Goal: Task Accomplishment & Management: Manage account settings

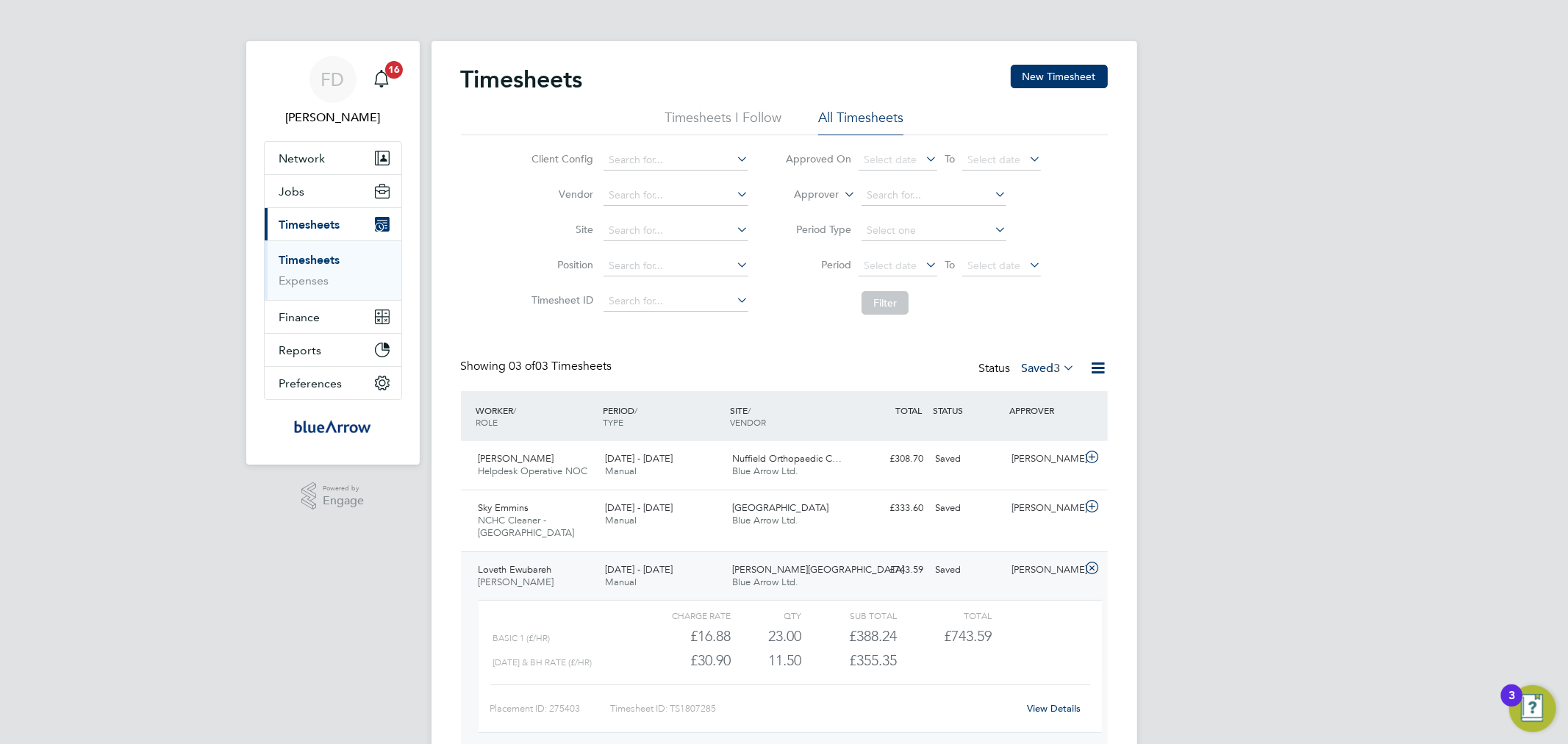
click at [1054, 369] on span "3" at bounding box center [1057, 368] width 6 height 15
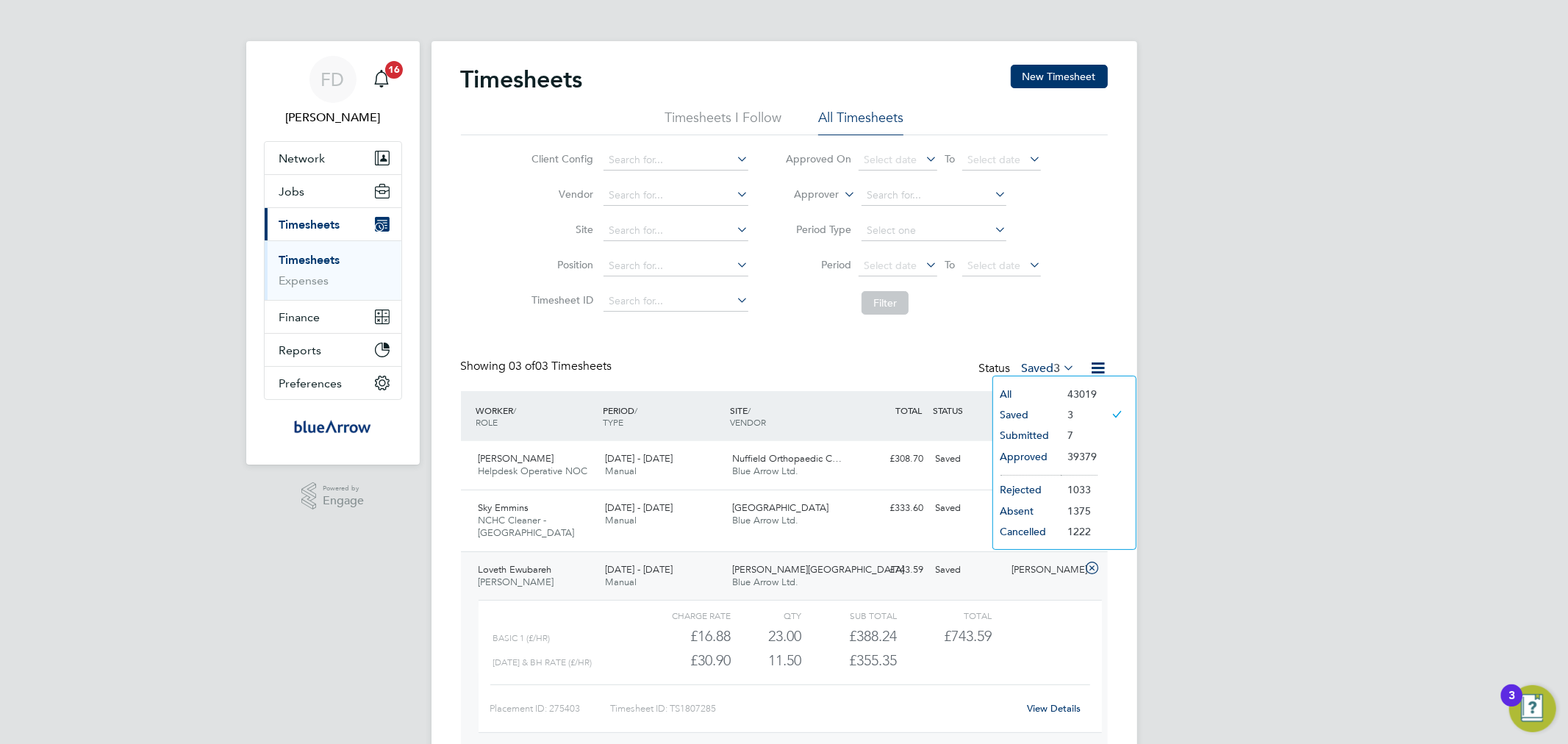
click at [1037, 435] on li "Submitted" at bounding box center [1026, 435] width 67 height 20
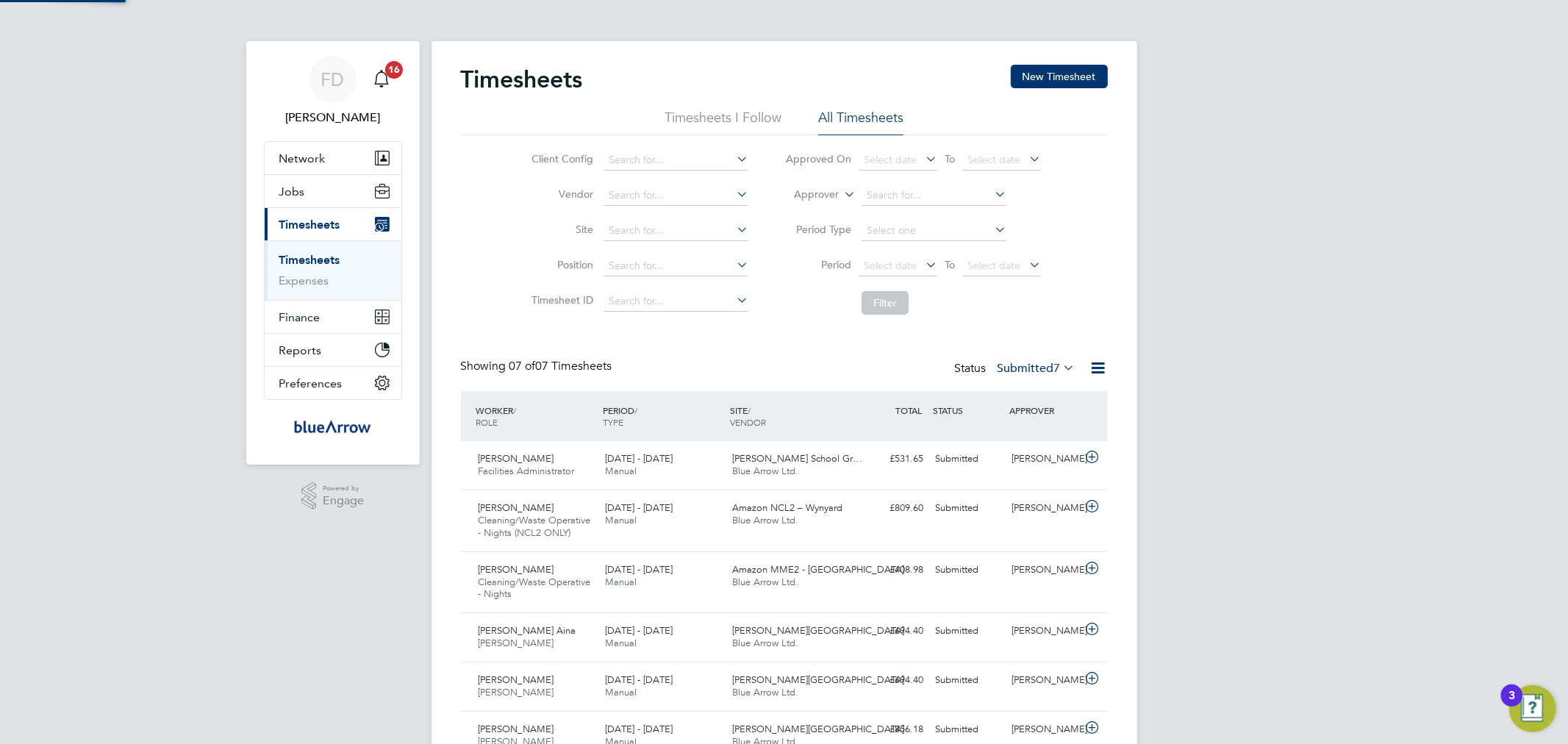
scroll to position [49, 128]
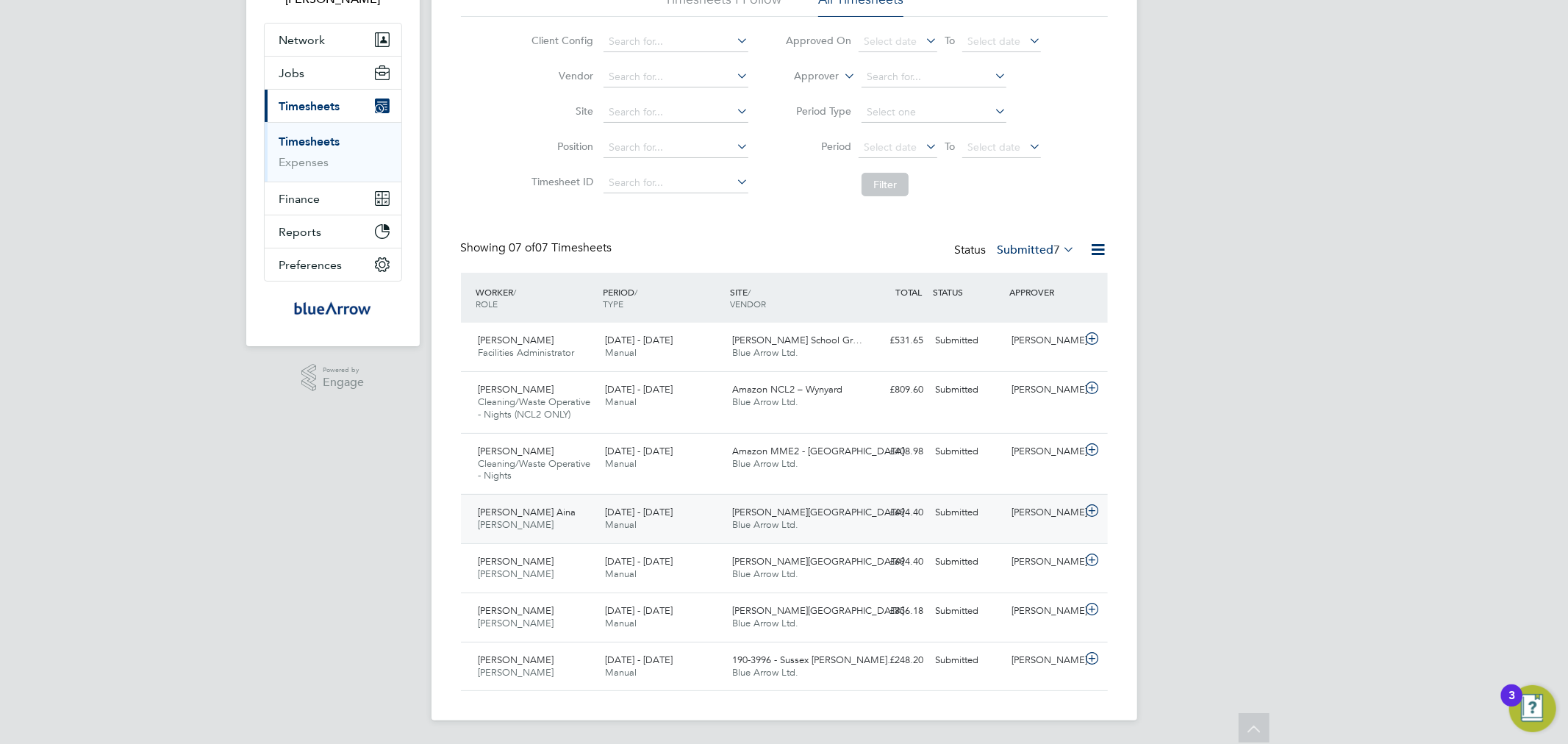
click at [931, 529] on div "Ayoola Olamide Aina Porter - Churchill 18 - 24 Aug 2025 18 - 24 Aug 2025 Manual…" at bounding box center [784, 517] width 647 height 49
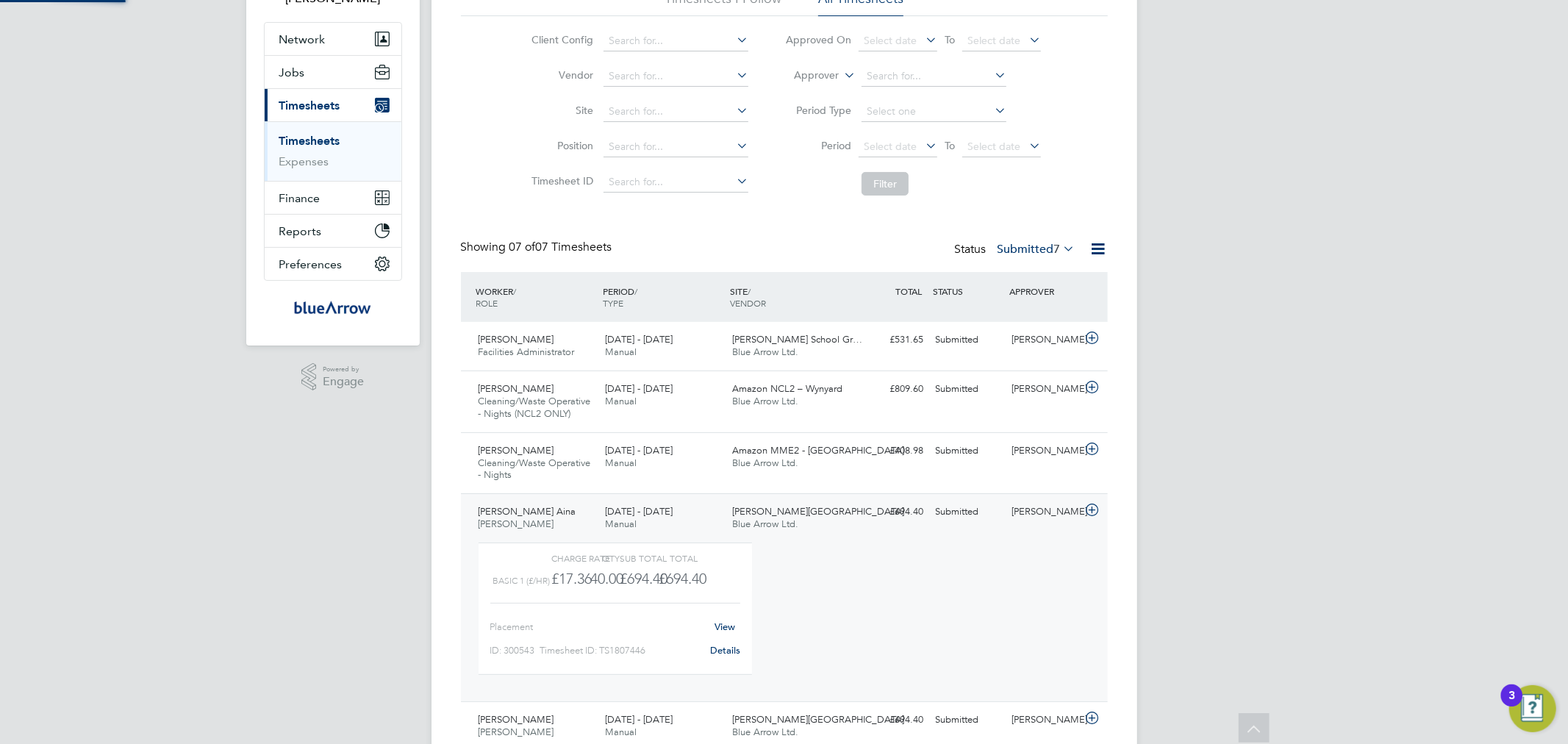
scroll to position [7, 8]
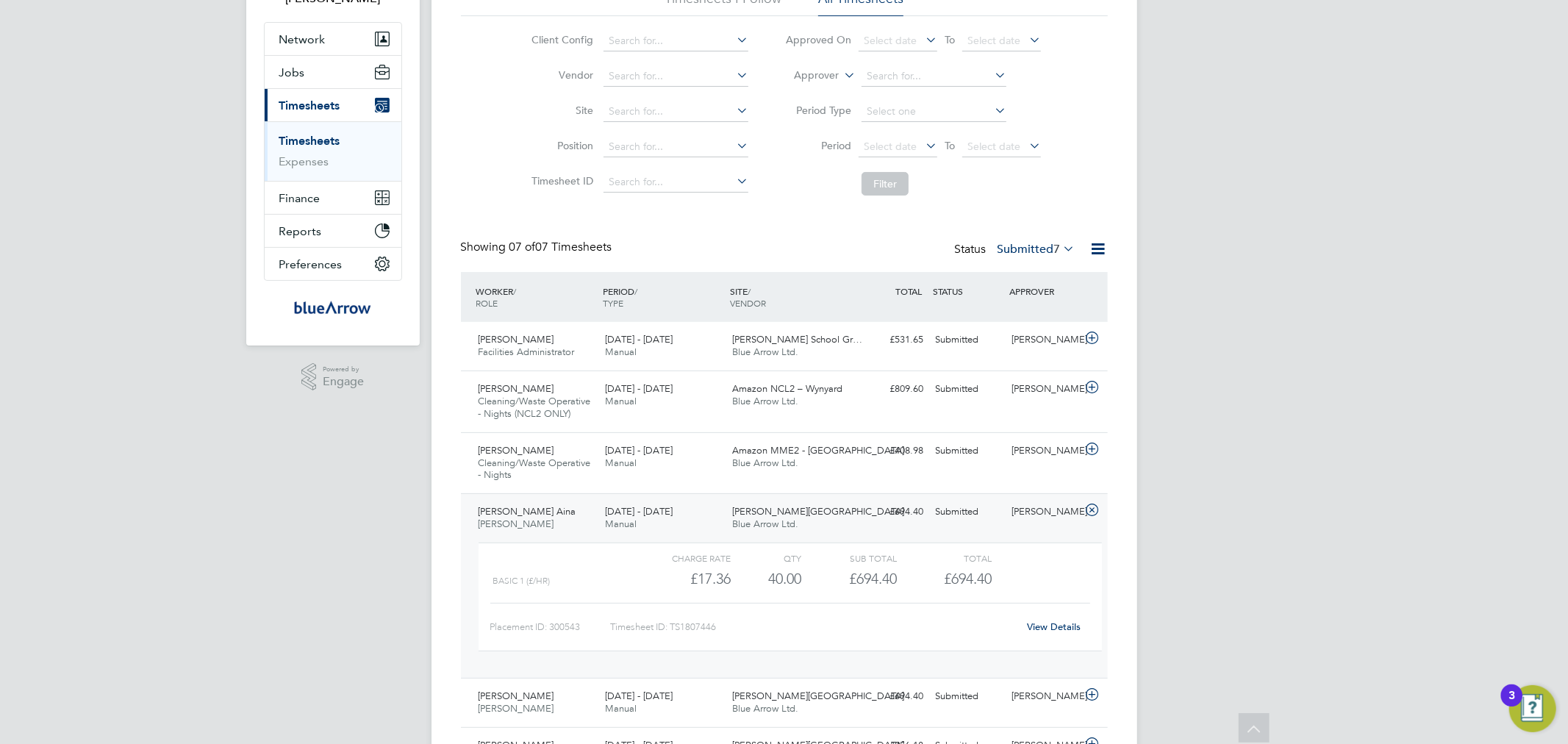
click at [1045, 626] on link "View Details" at bounding box center [1054, 627] width 53 height 13
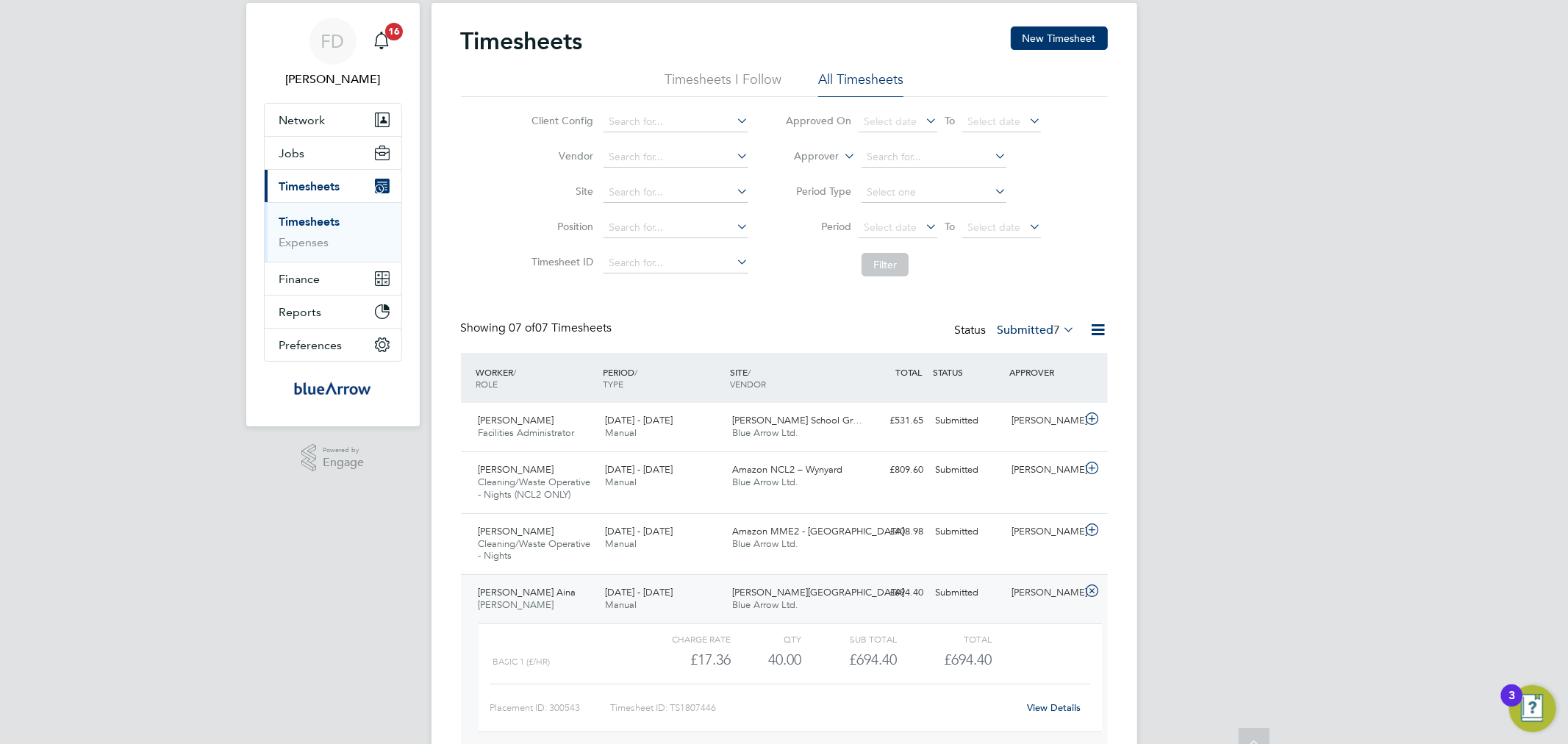
scroll to position [0, 0]
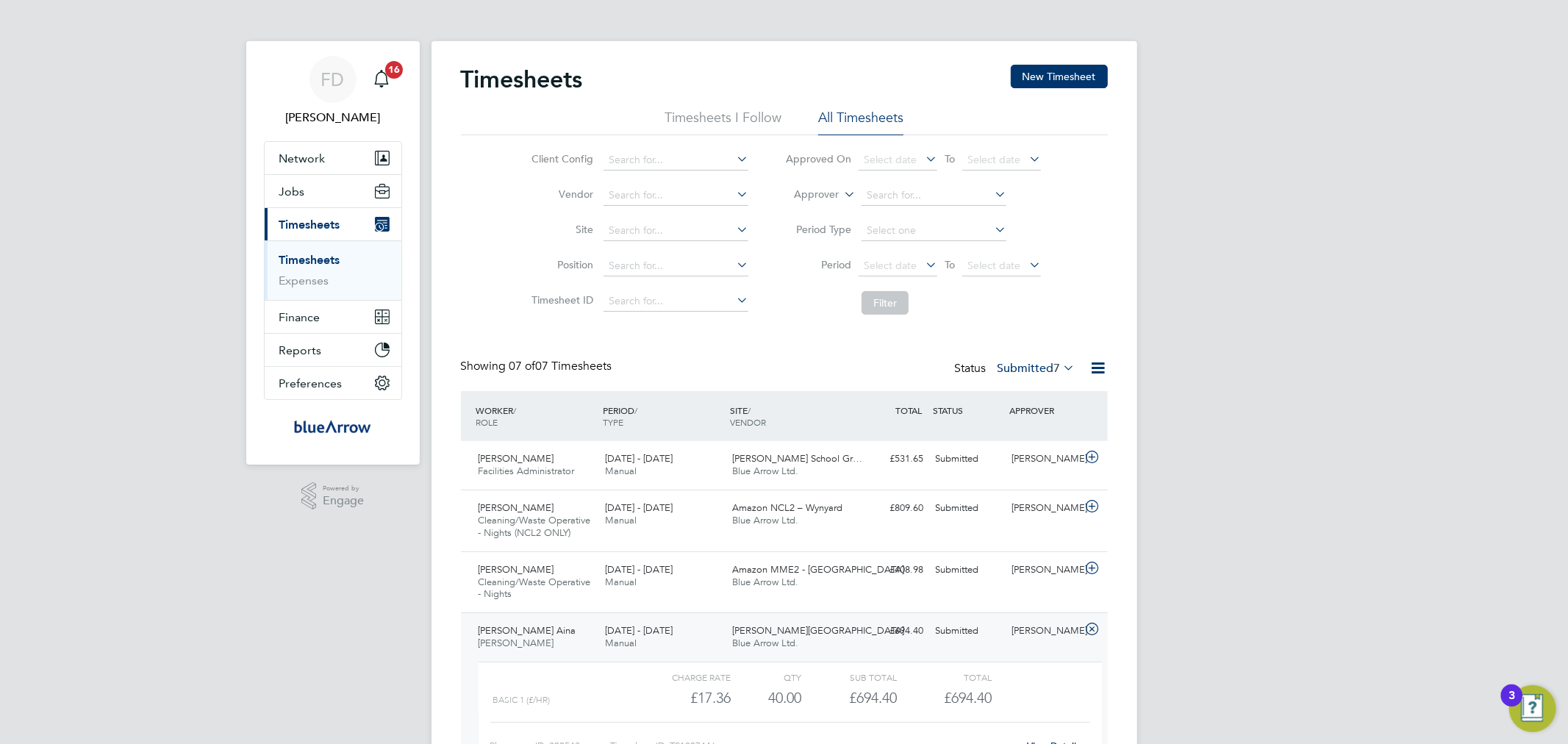
click at [1059, 363] on span "7" at bounding box center [1057, 368] width 6 height 15
click at [1021, 415] on li "Saved" at bounding box center [1014, 414] width 67 height 20
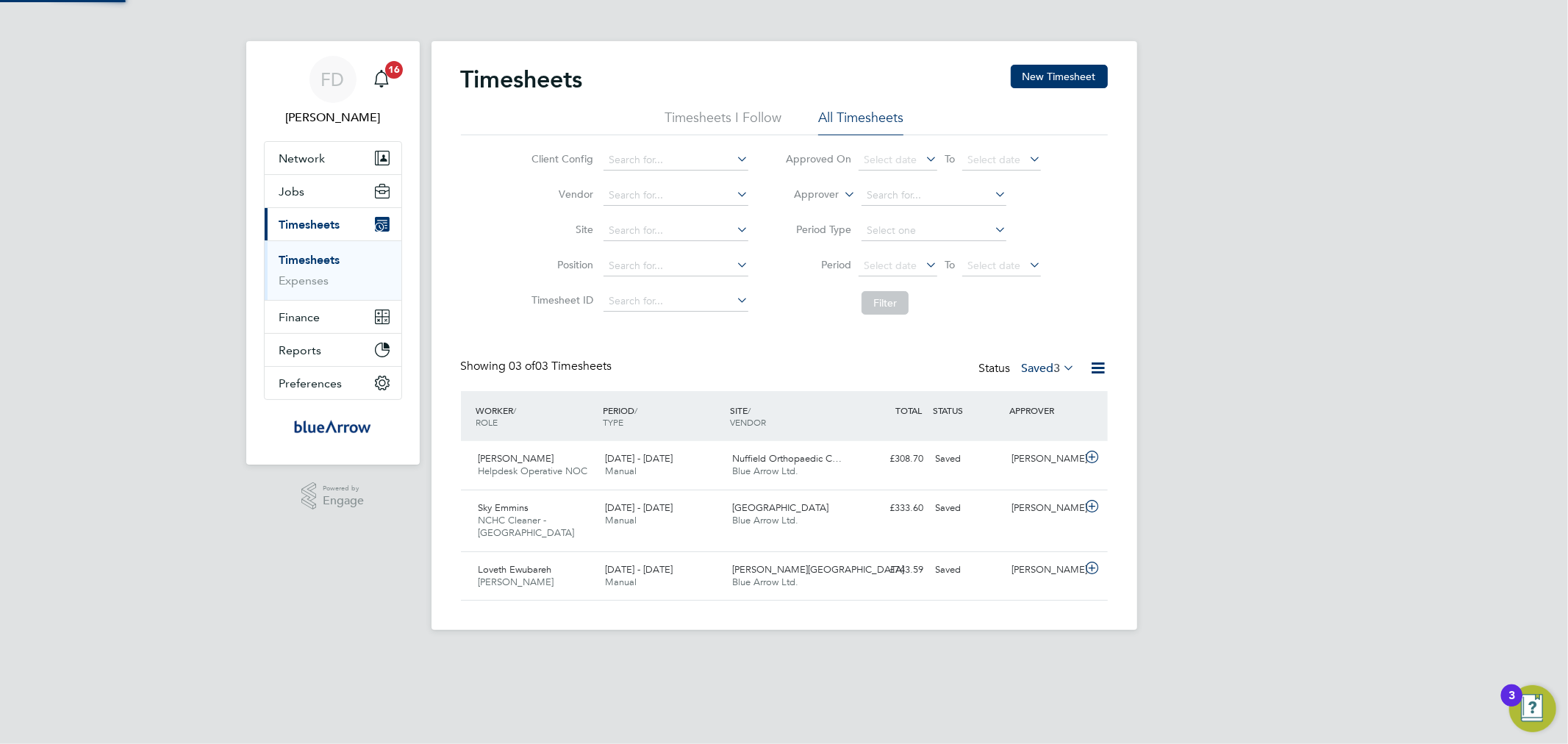
scroll to position [37, 128]
click at [564, 563] on div "Loveth Ewubareh Porter - Churchill 18 - 24 Aug 2025" at bounding box center [536, 576] width 127 height 37
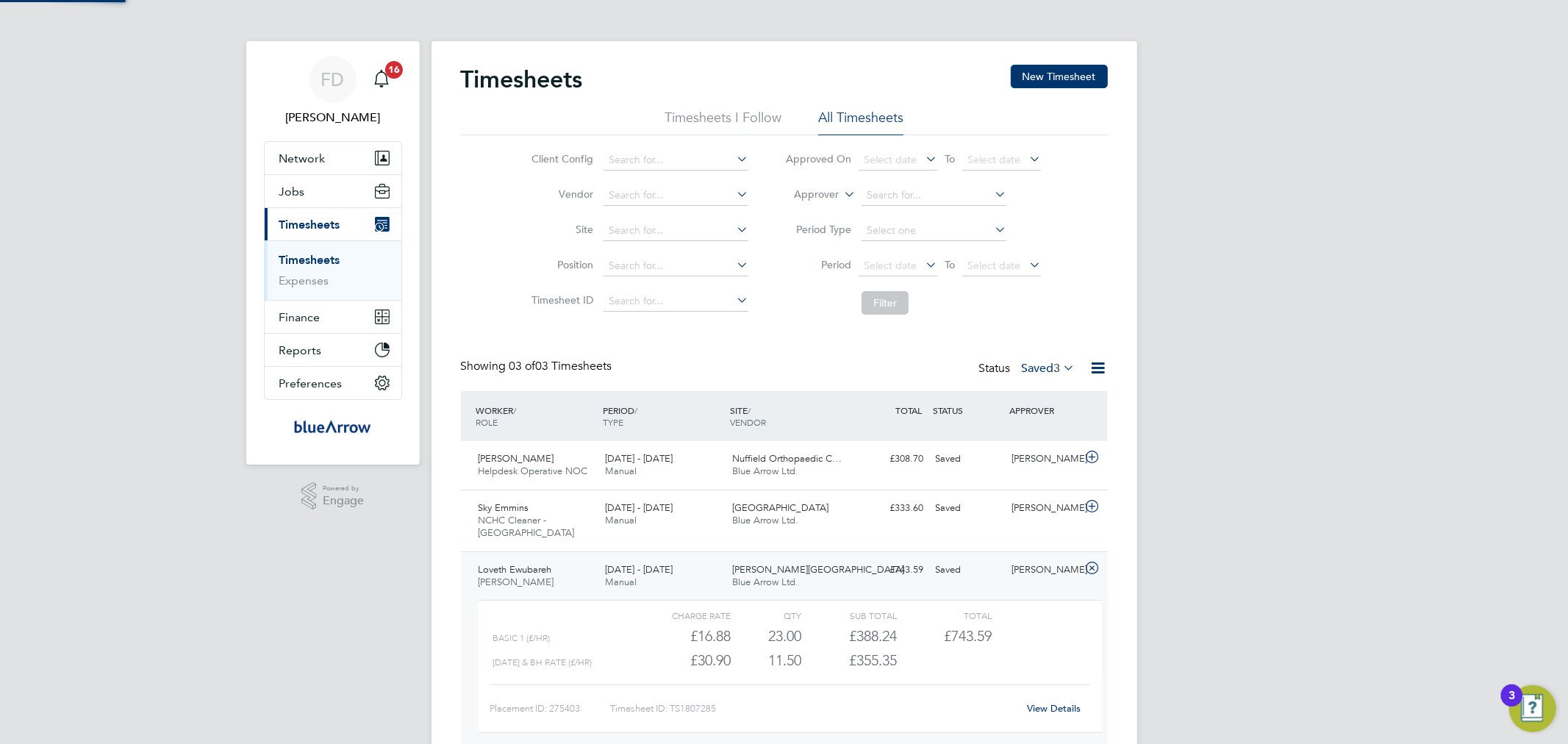
scroll to position [24, 144]
click at [1054, 702] on link "View Details" at bounding box center [1054, 708] width 53 height 13
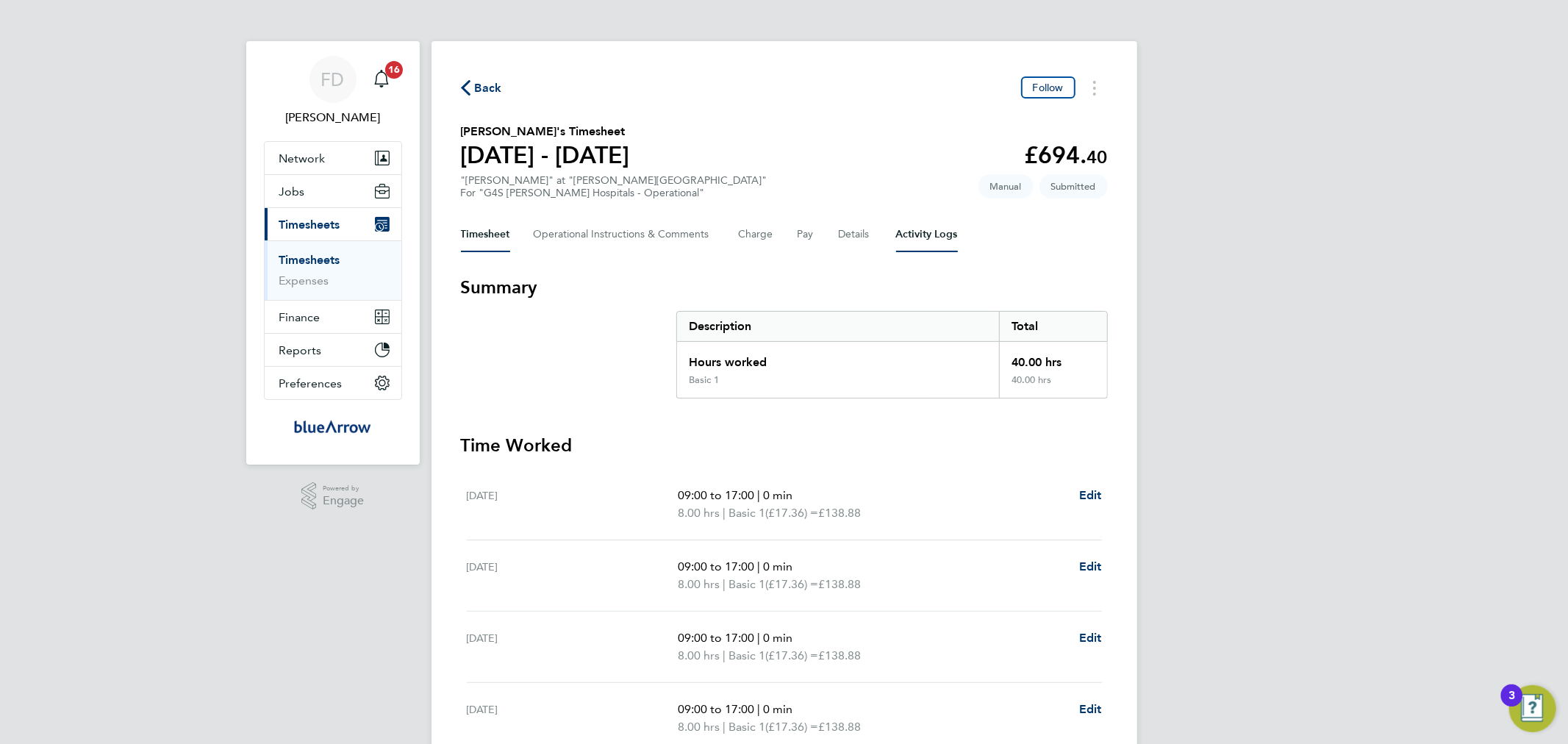
click at [897, 243] on Logs-tab "Activity Logs" at bounding box center [927, 234] width 62 height 35
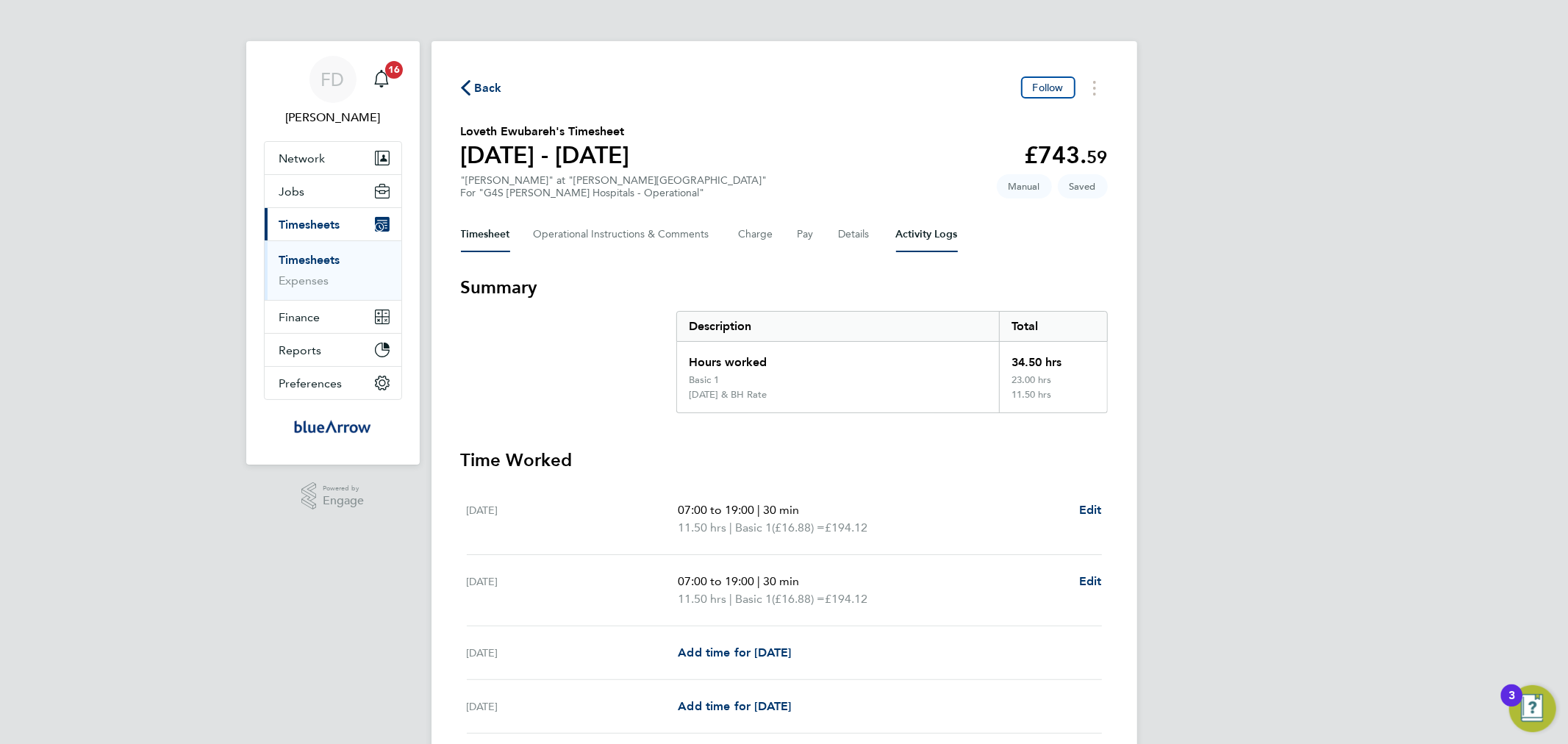
click at [919, 238] on Logs-tab "Activity Logs" at bounding box center [927, 234] width 62 height 35
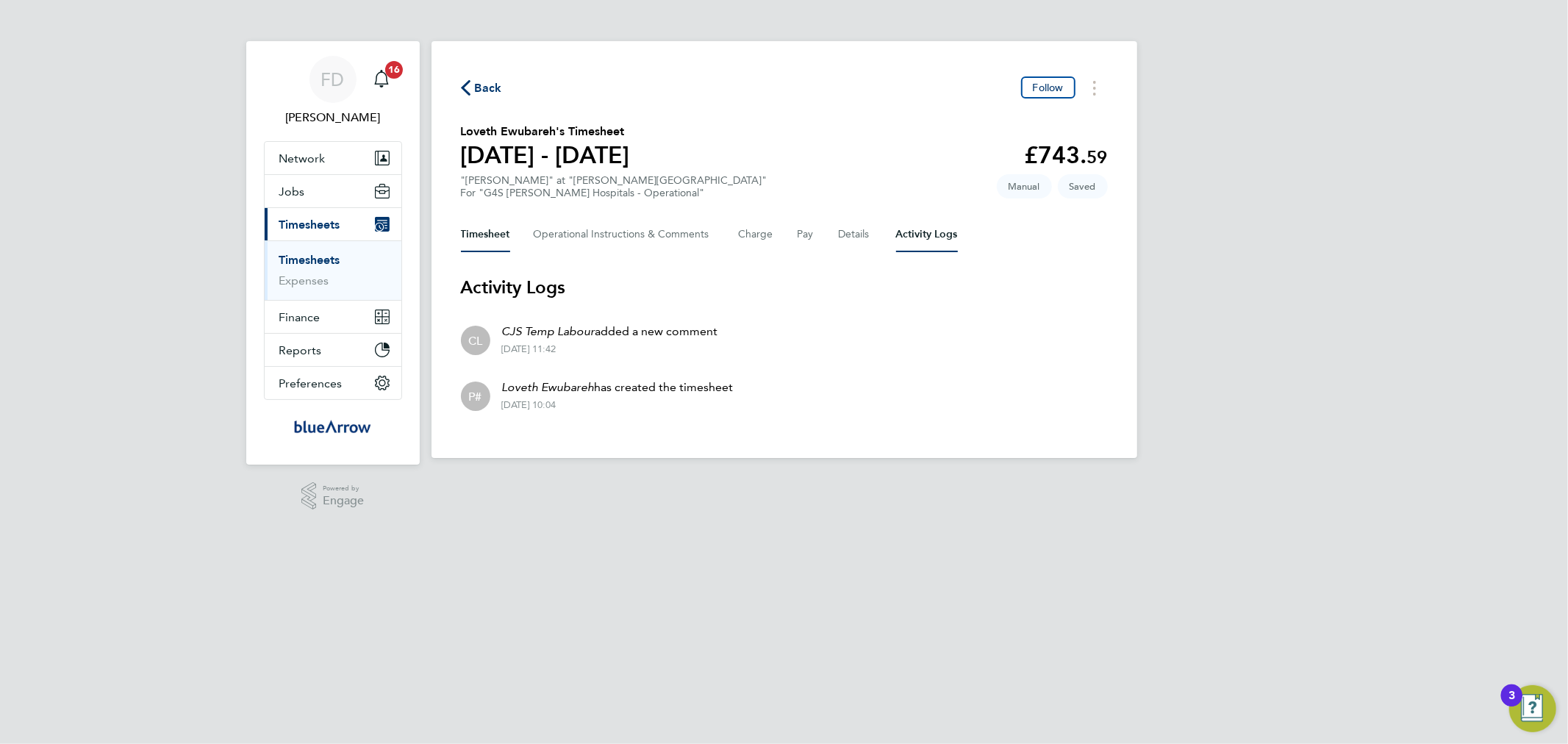
click at [488, 226] on button "Timesheet" at bounding box center [485, 234] width 49 height 35
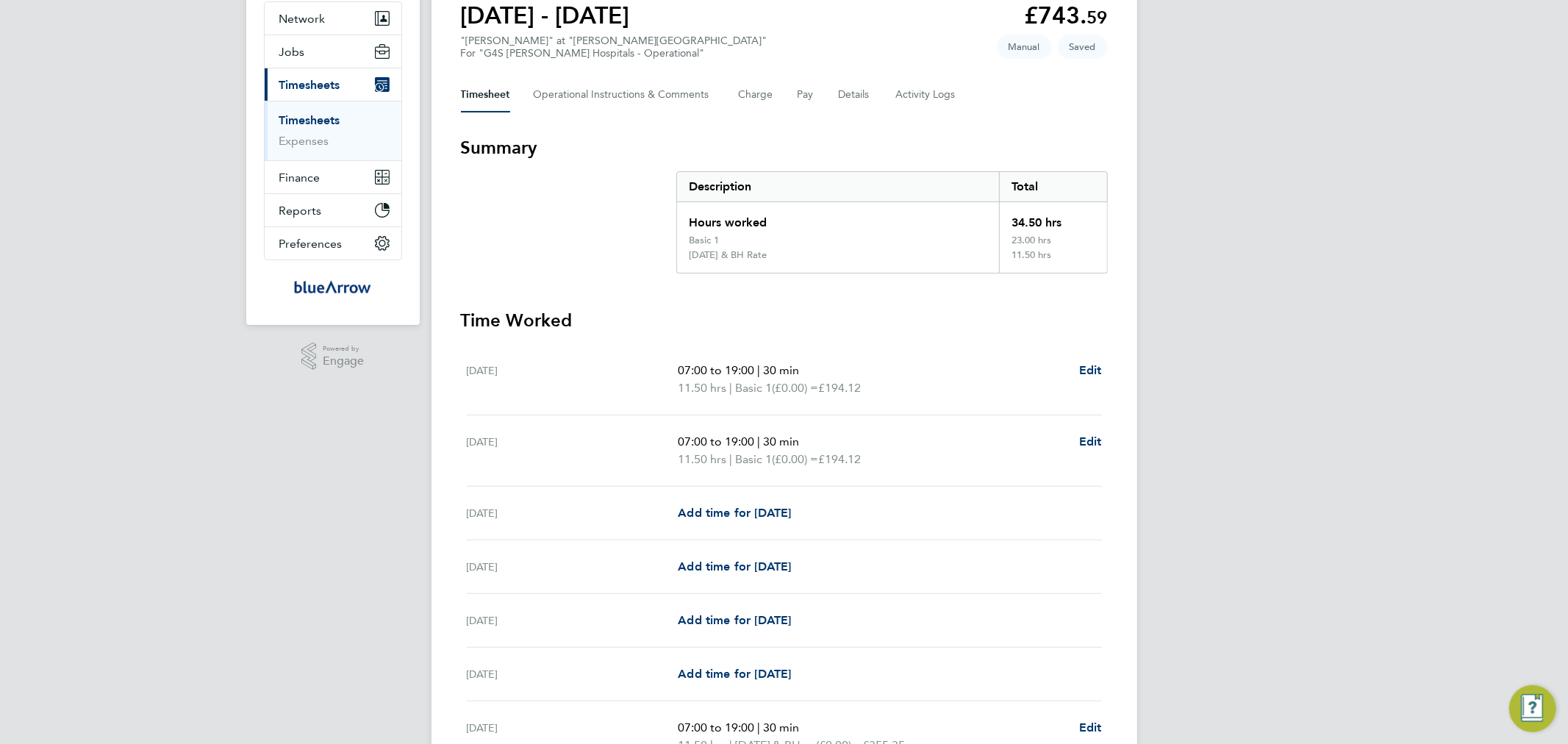
scroll to position [296, 0]
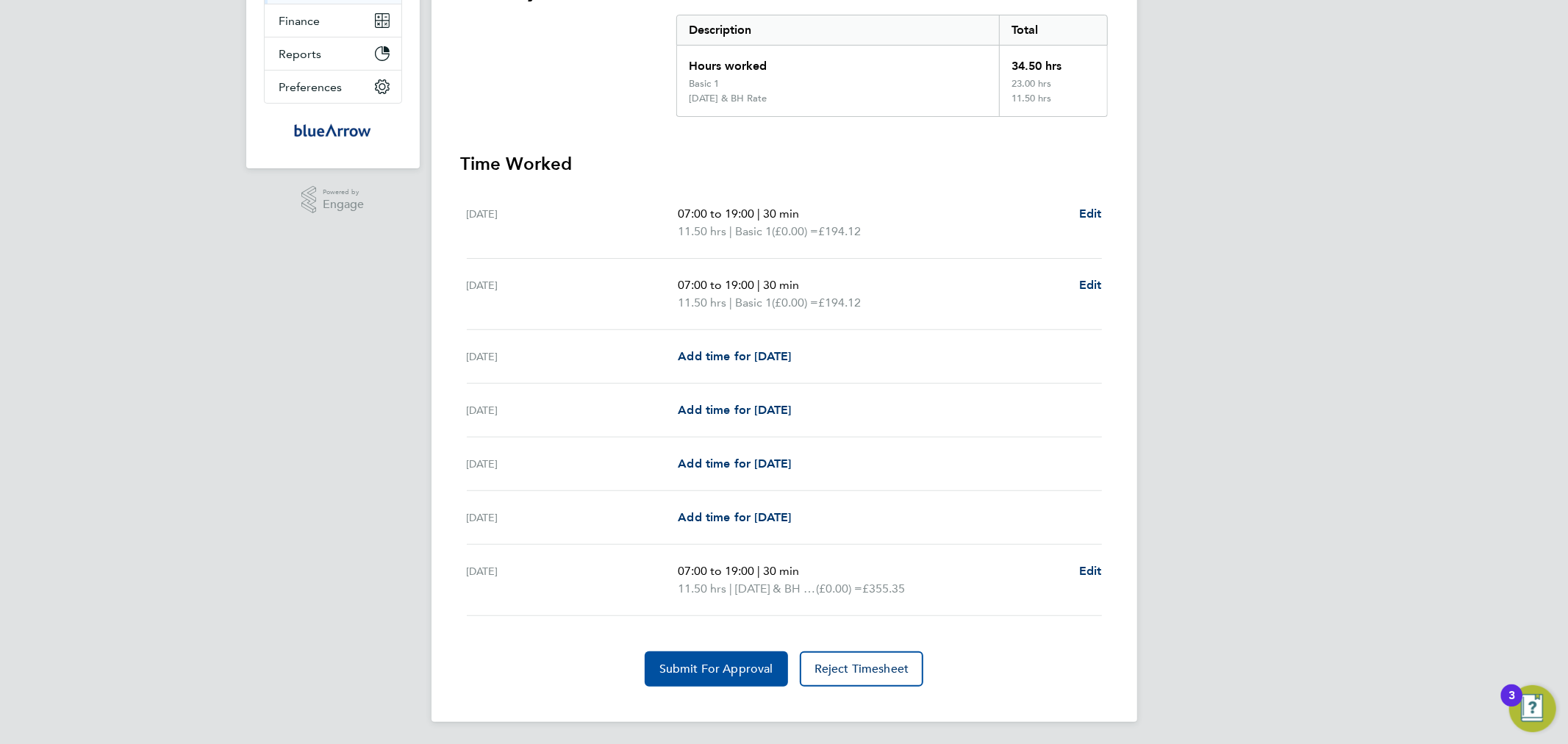
click at [702, 654] on button "Submit For Approval" at bounding box center [717, 668] width 144 height 35
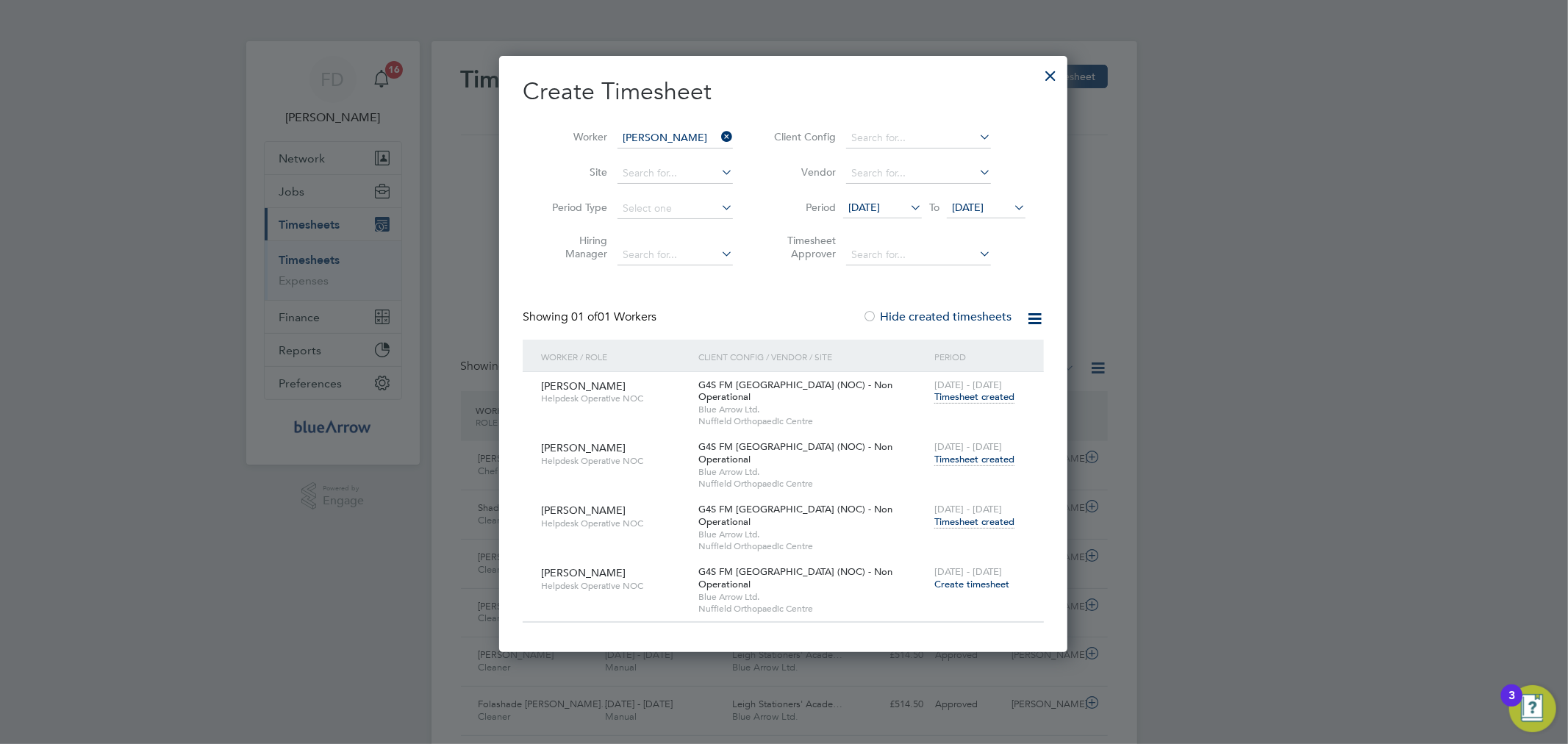
drag, startPoint x: 0, startPoint y: 0, endPoint x: 1052, endPoint y: 71, distance: 1054.4
click at [1052, 71] on div at bounding box center [1050, 72] width 27 height 27
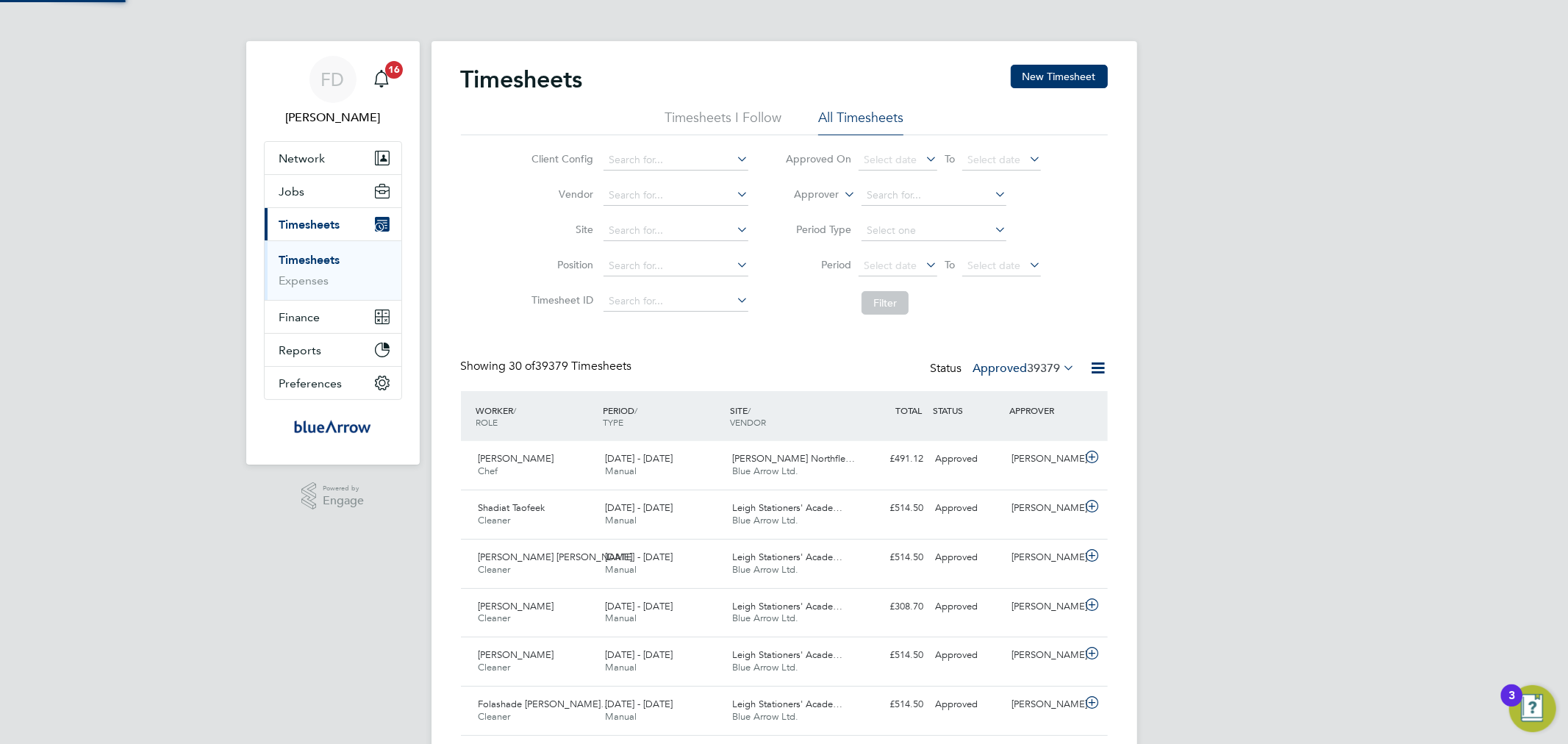
click at [1052, 71] on button "New Timesheet" at bounding box center [1059, 76] width 97 height 24
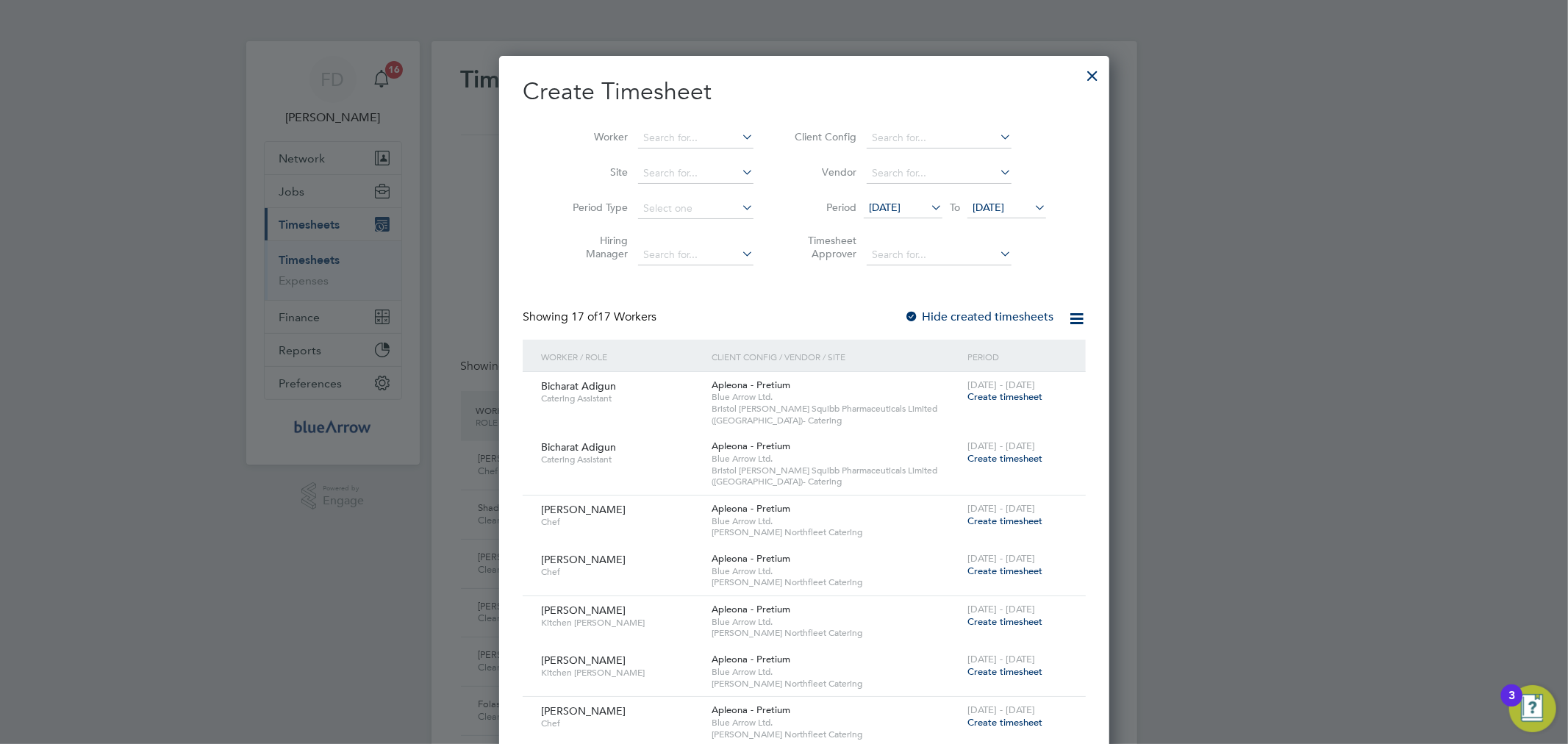
click at [1080, 75] on div at bounding box center [1093, 72] width 27 height 27
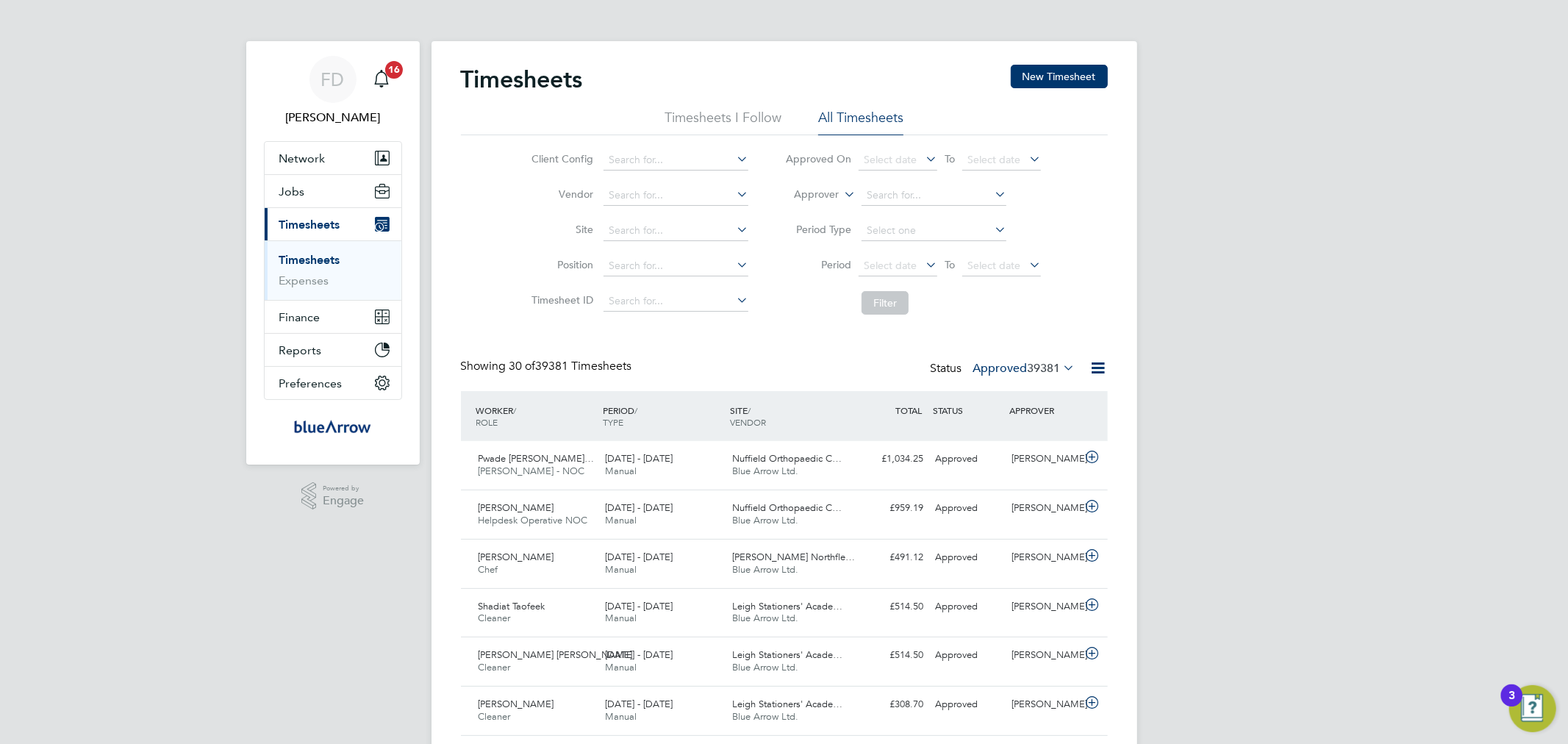
click at [1028, 372] on span "39381" at bounding box center [1045, 368] width 33 height 15
click at [1059, 368] on span "39381" at bounding box center [1045, 368] width 33 height 15
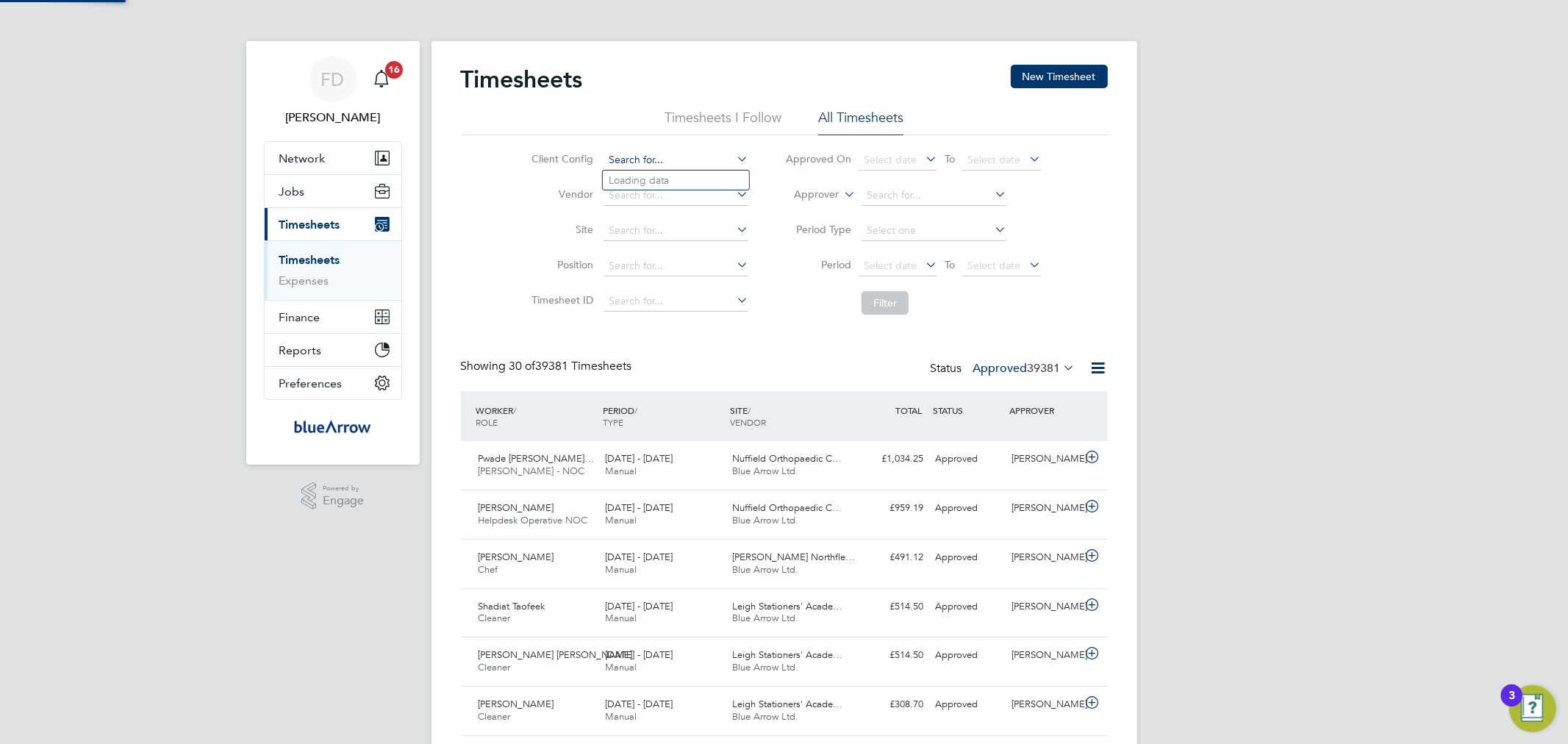
click at [629, 150] on input at bounding box center [675, 160] width 145 height 20
click at [686, 201] on li "Abm Facility Services Uk Limited" at bounding box center [683, 201] width 160 height 20
type input "Abm Facility Services Uk Limited"
click at [885, 309] on button "Filter" at bounding box center [884, 303] width 47 height 24
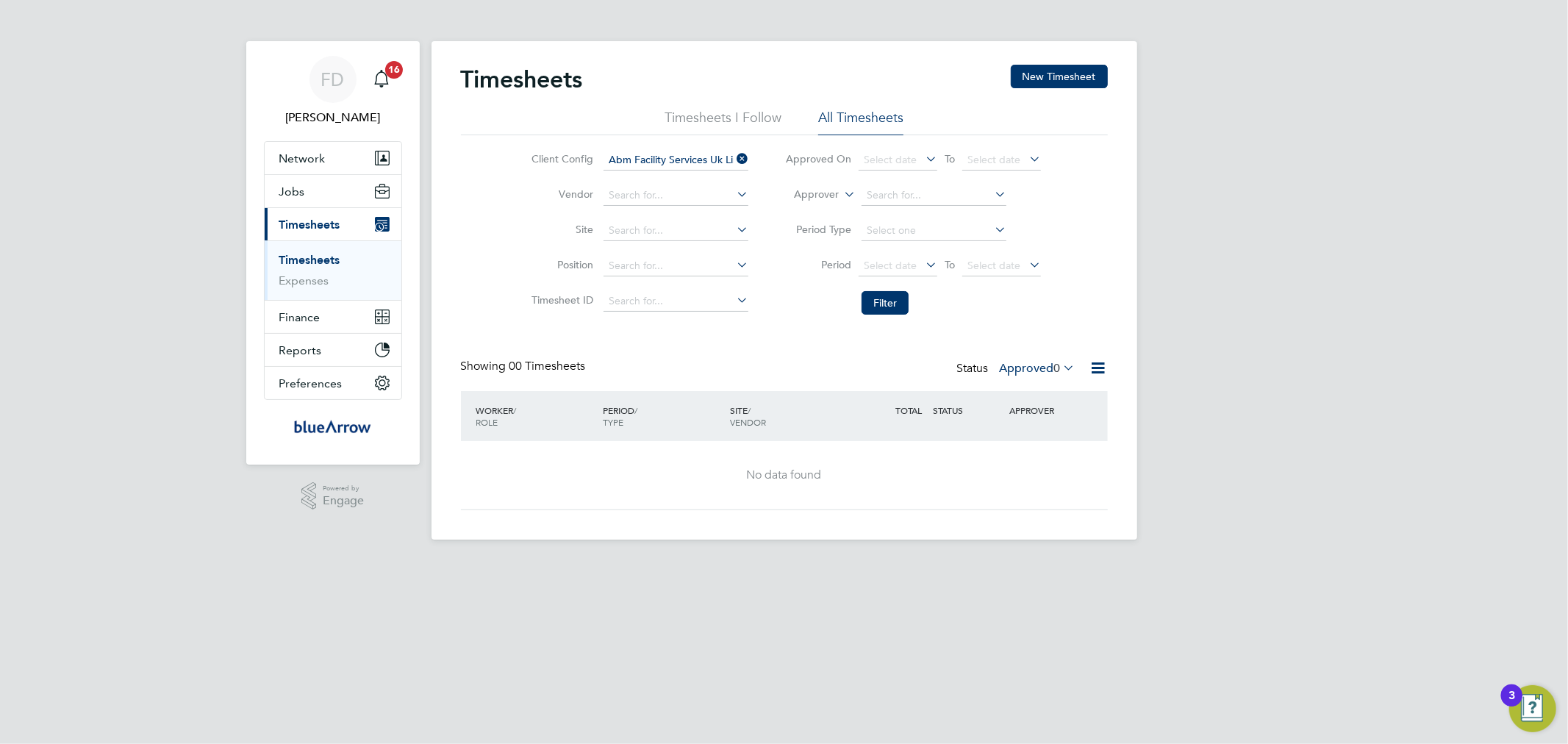
click at [733, 159] on icon at bounding box center [733, 158] width 0 height 20
click at [693, 157] on input at bounding box center [675, 160] width 145 height 20
type input "ab"
click at [693, 180] on div "Timesheets New Timesheet Timesheets I Follow All Timesheets Client Config Vendo…" at bounding box center [784, 290] width 706 height 498
click at [693, 180] on li "Vendor" at bounding box center [638, 195] width 258 height 35
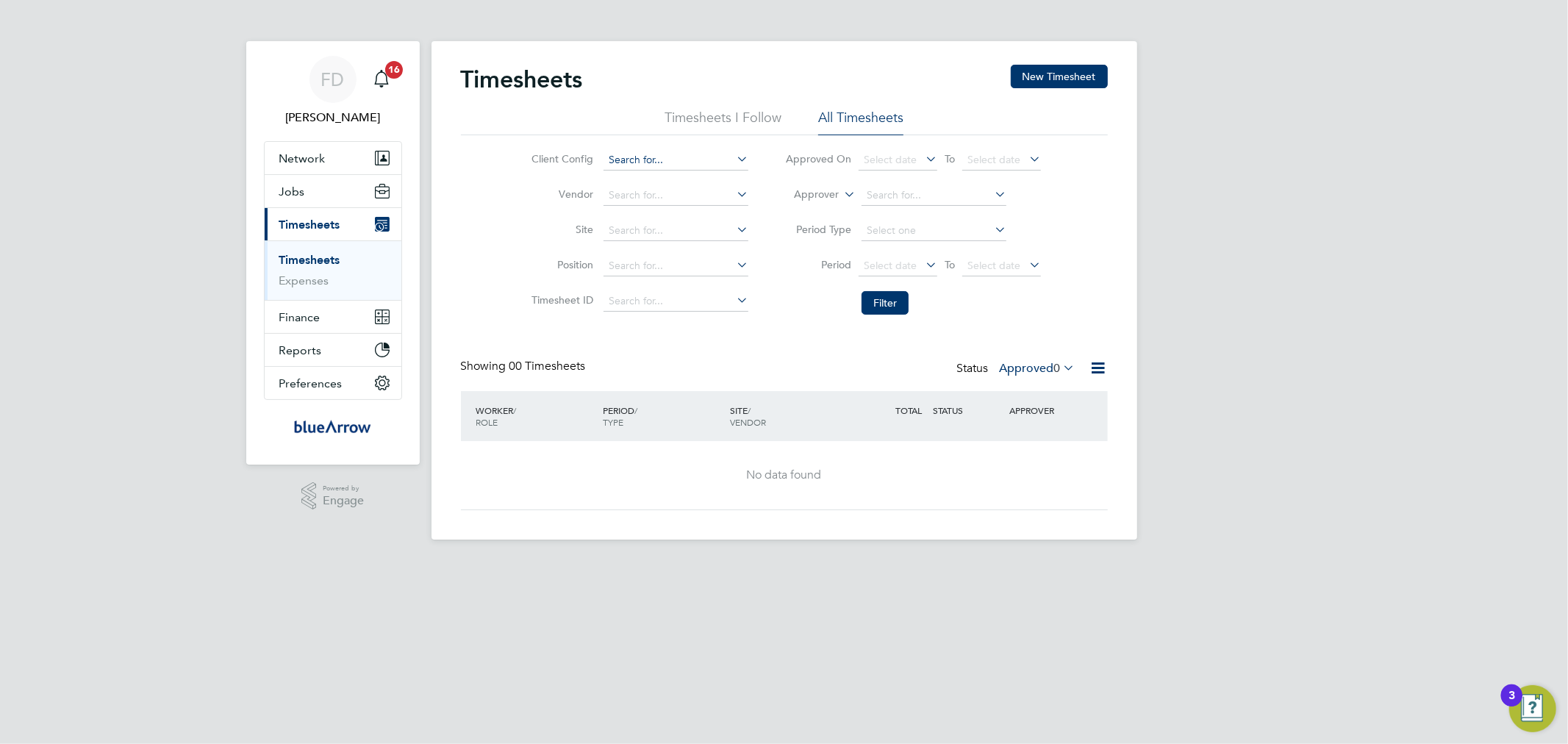
click at [666, 153] on input at bounding box center [675, 160] width 145 height 20
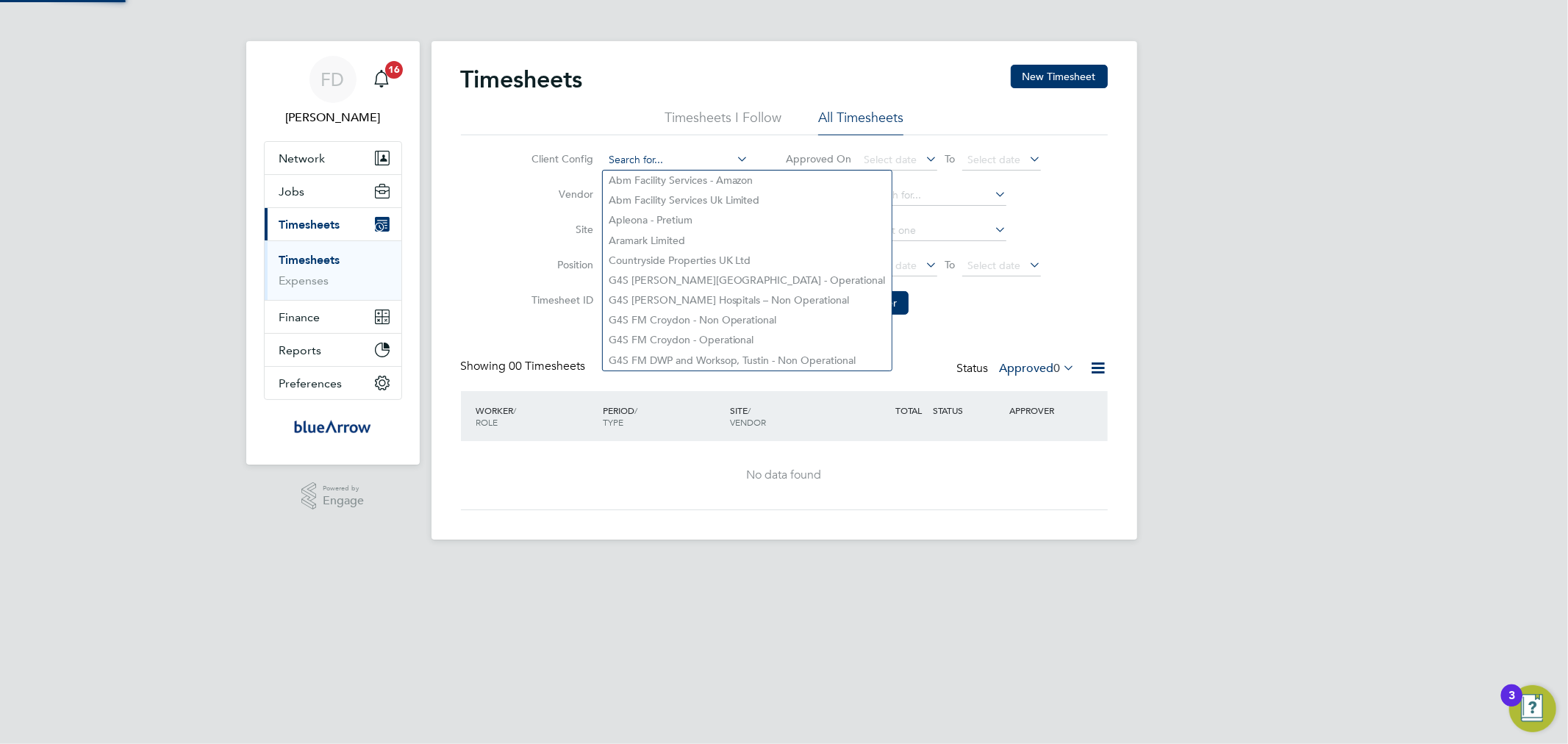
drag, startPoint x: 666, startPoint y: 153, endPoint x: 659, endPoint y: 152, distance: 7.1
click at [659, 152] on input at bounding box center [675, 160] width 145 height 20
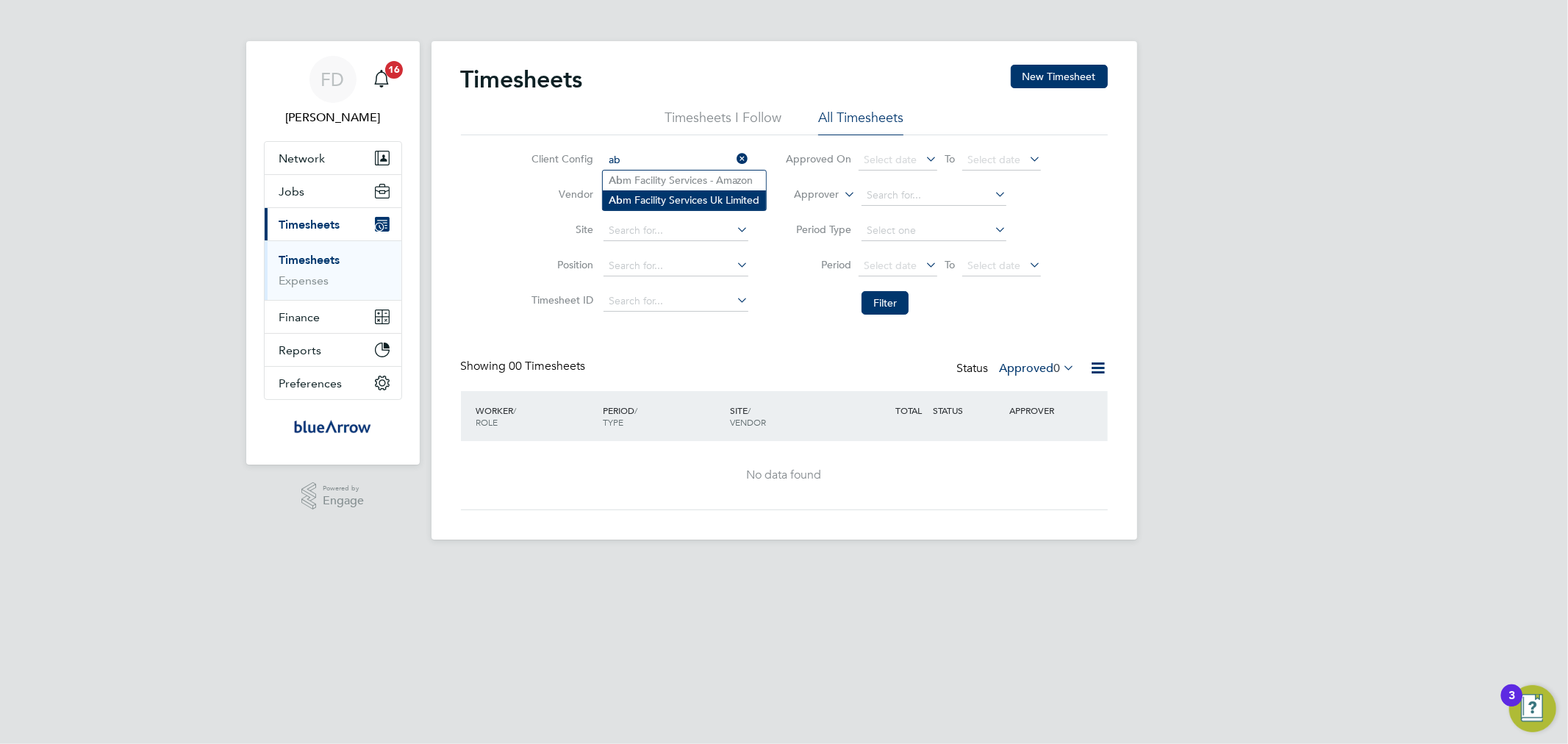
click at [665, 202] on li "Ab m Facility Services Uk Limited" at bounding box center [684, 201] width 163 height 20
type input "Abm Facility Services Uk Limited"
click at [881, 296] on button "Filter" at bounding box center [884, 303] width 47 height 24
click at [733, 155] on icon at bounding box center [733, 158] width 0 height 20
click at [684, 157] on input at bounding box center [675, 160] width 145 height 20
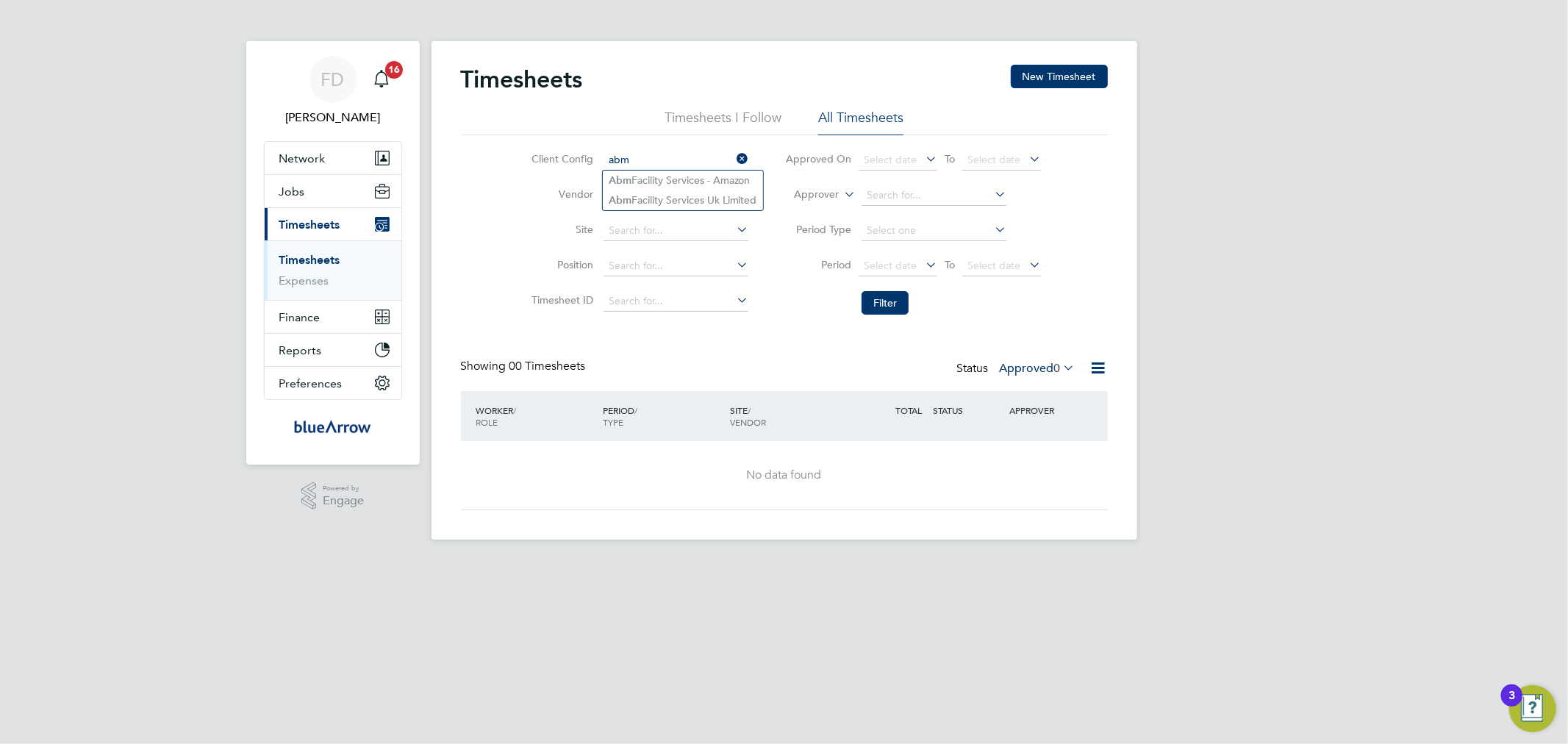
type input "abm"
click at [733, 155] on icon at bounding box center [733, 158] width 0 height 20
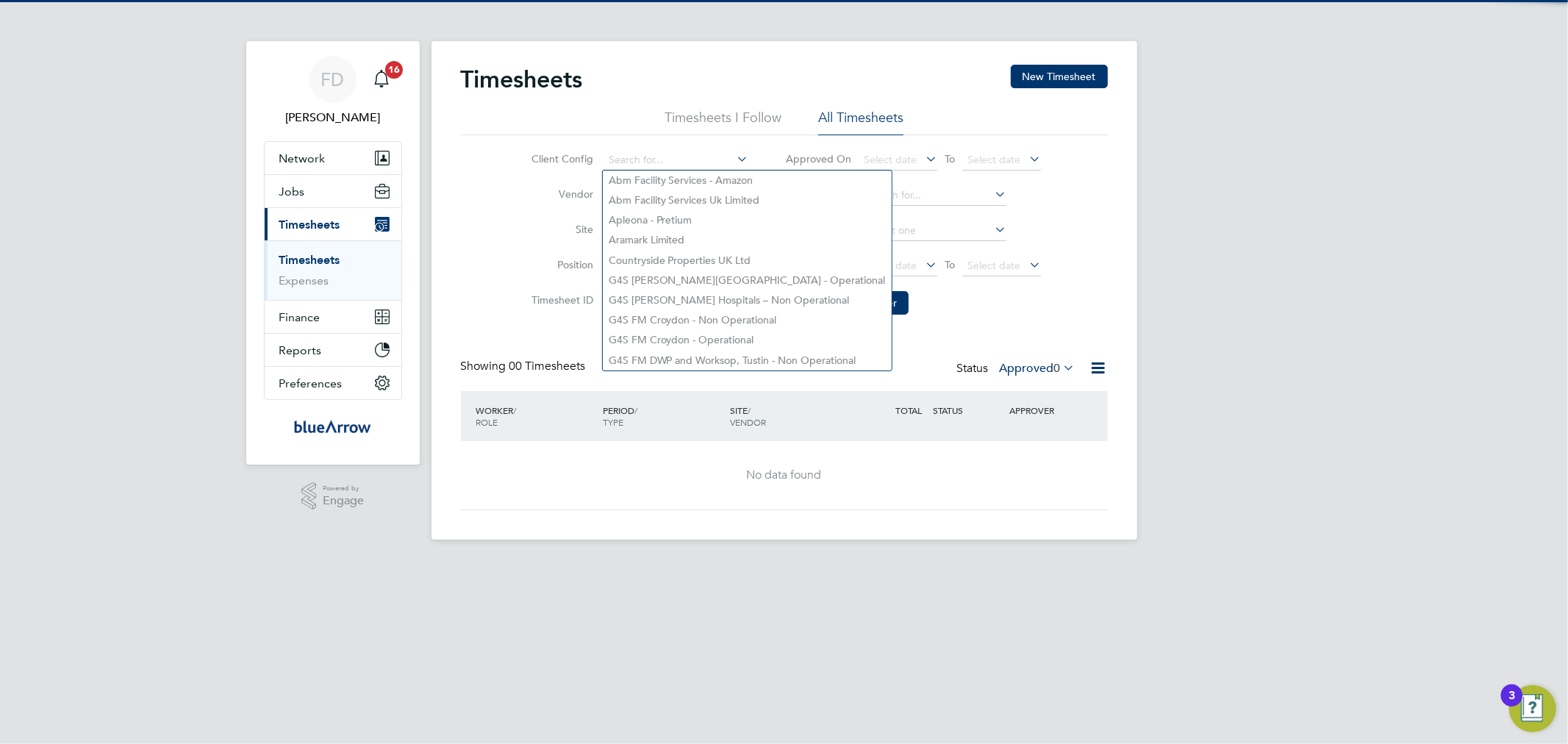
click at [954, 311] on li "Filter" at bounding box center [913, 302] width 293 height 38
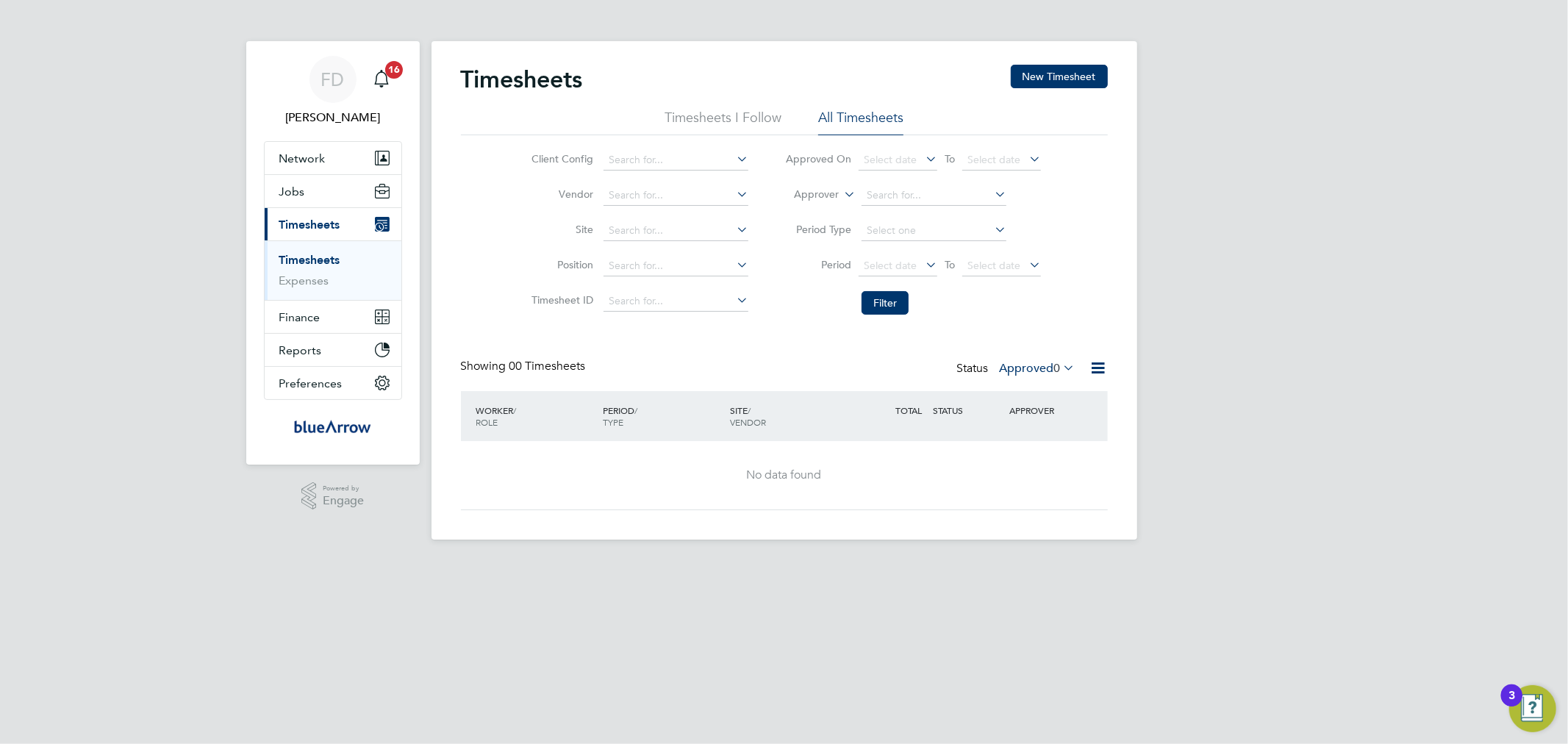
click at [1047, 371] on label "Approved 0" at bounding box center [1037, 368] width 76 height 15
click at [880, 357] on div "Timesheets New Timesheet Timesheets I Follow All Timesheets Client Config Vendo…" at bounding box center [784, 287] width 647 height 446
click at [1061, 369] on icon at bounding box center [1061, 367] width 0 height 20
click at [787, 365] on div "Showing 00 Timesheets Status Approved 0" at bounding box center [784, 374] width 647 height 32
click at [710, 336] on div "Timesheets New Timesheet Timesheets I Follow All Timesheets Client Config Vendo…" at bounding box center [784, 287] width 647 height 446
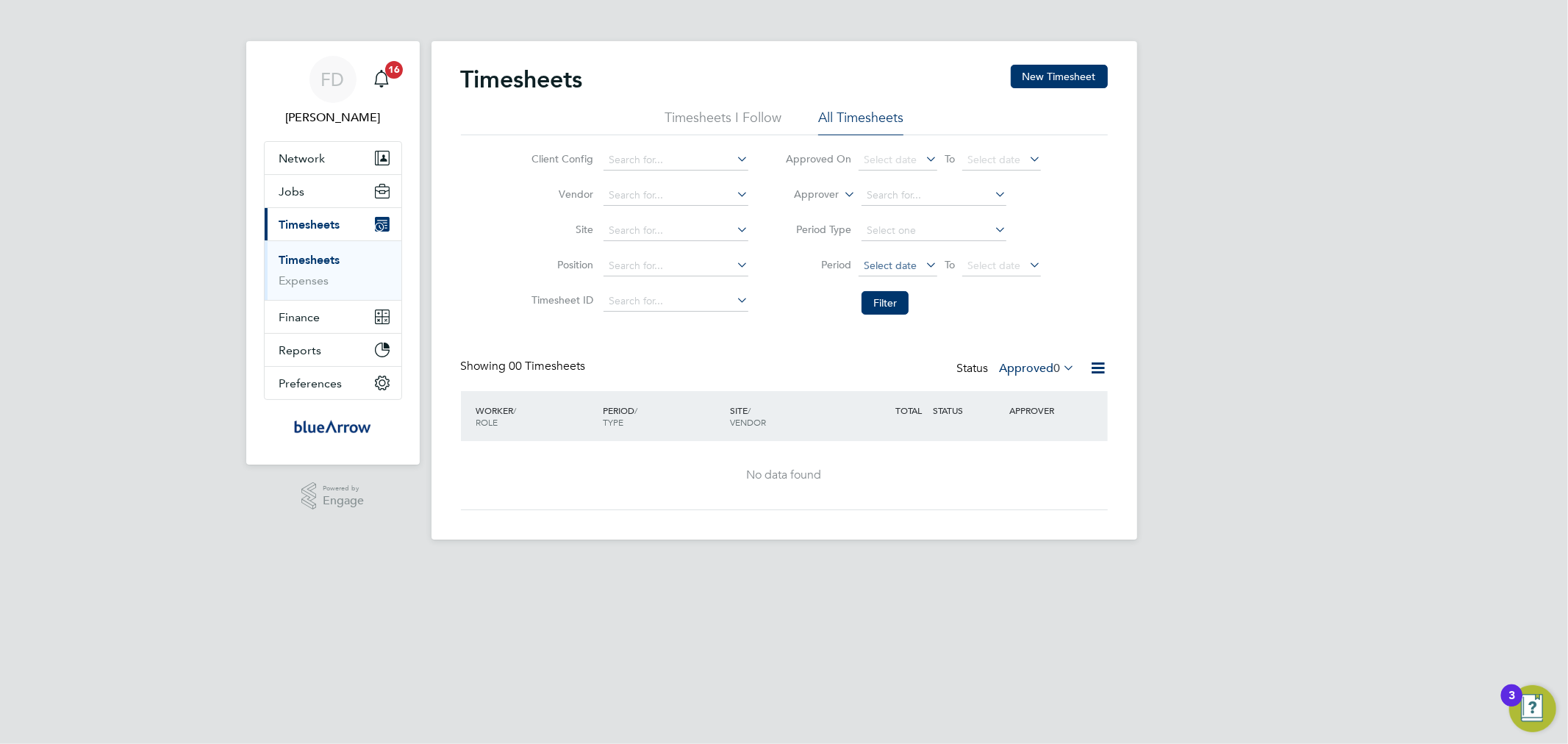
click at [897, 270] on span "Select date" at bounding box center [890, 265] width 53 height 13
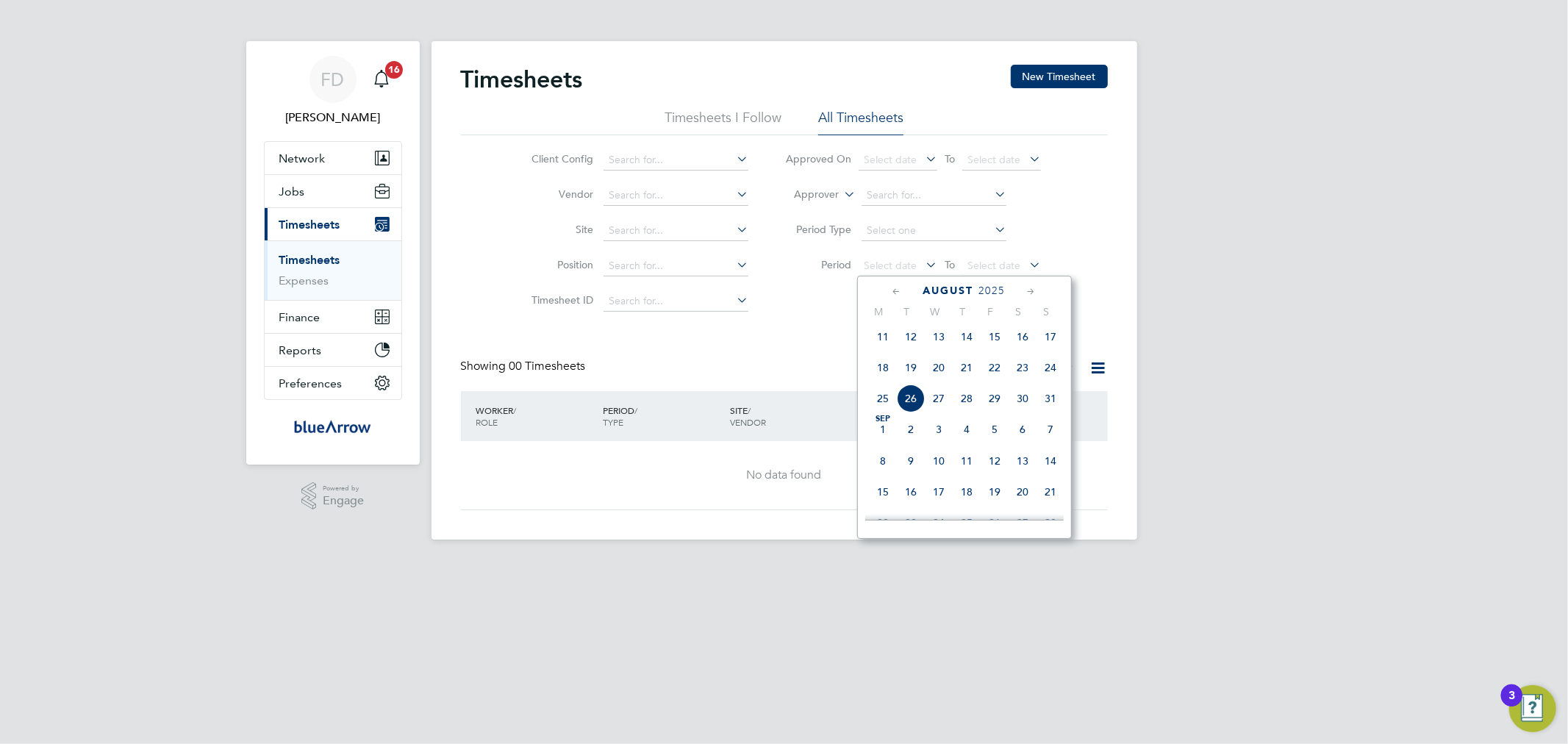
click at [883, 378] on span "18" at bounding box center [883, 367] width 28 height 28
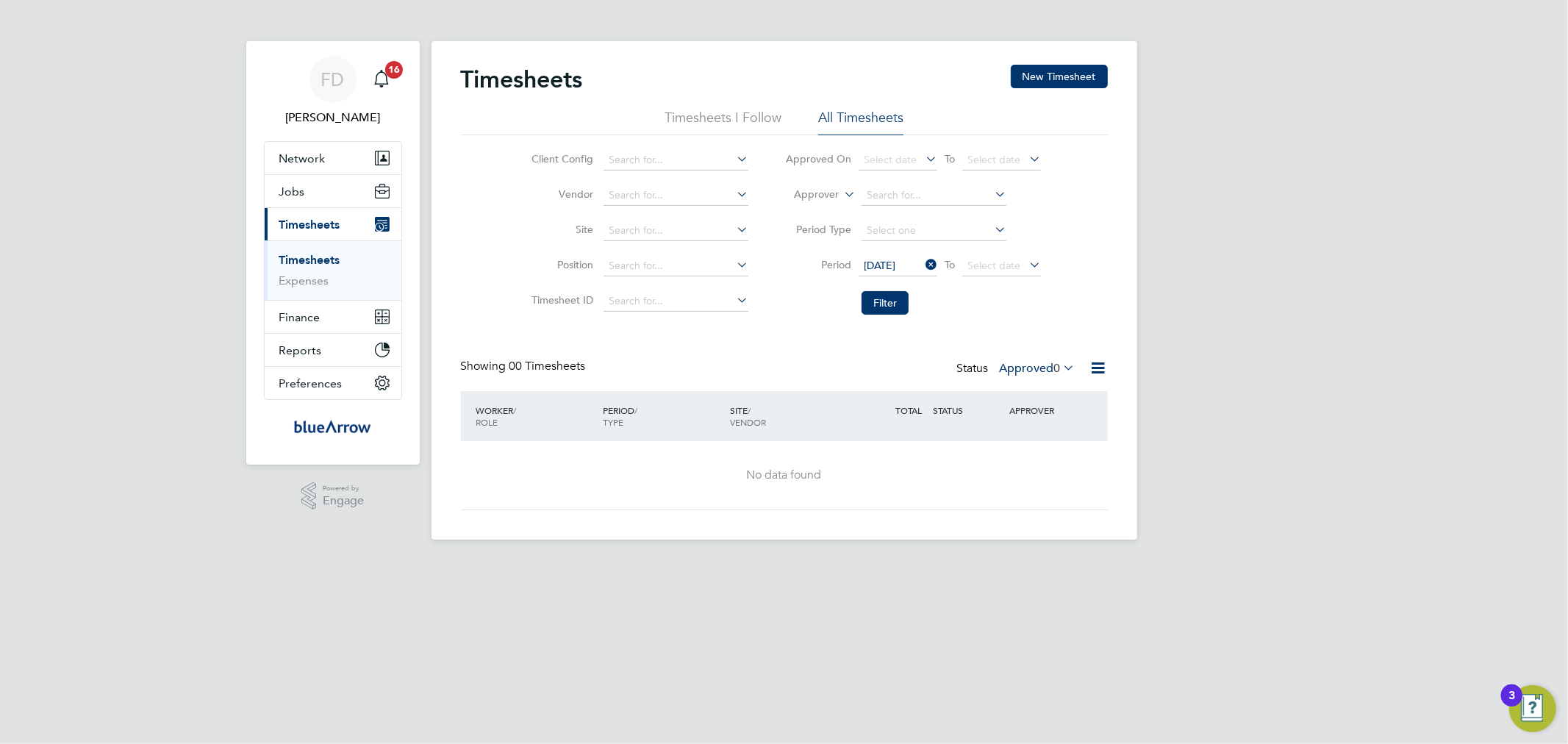
click at [1037, 254] on li "Period 18 Aug 2025 To Select date" at bounding box center [913, 266] width 293 height 35
click at [1026, 265] on icon at bounding box center [1026, 264] width 0 height 20
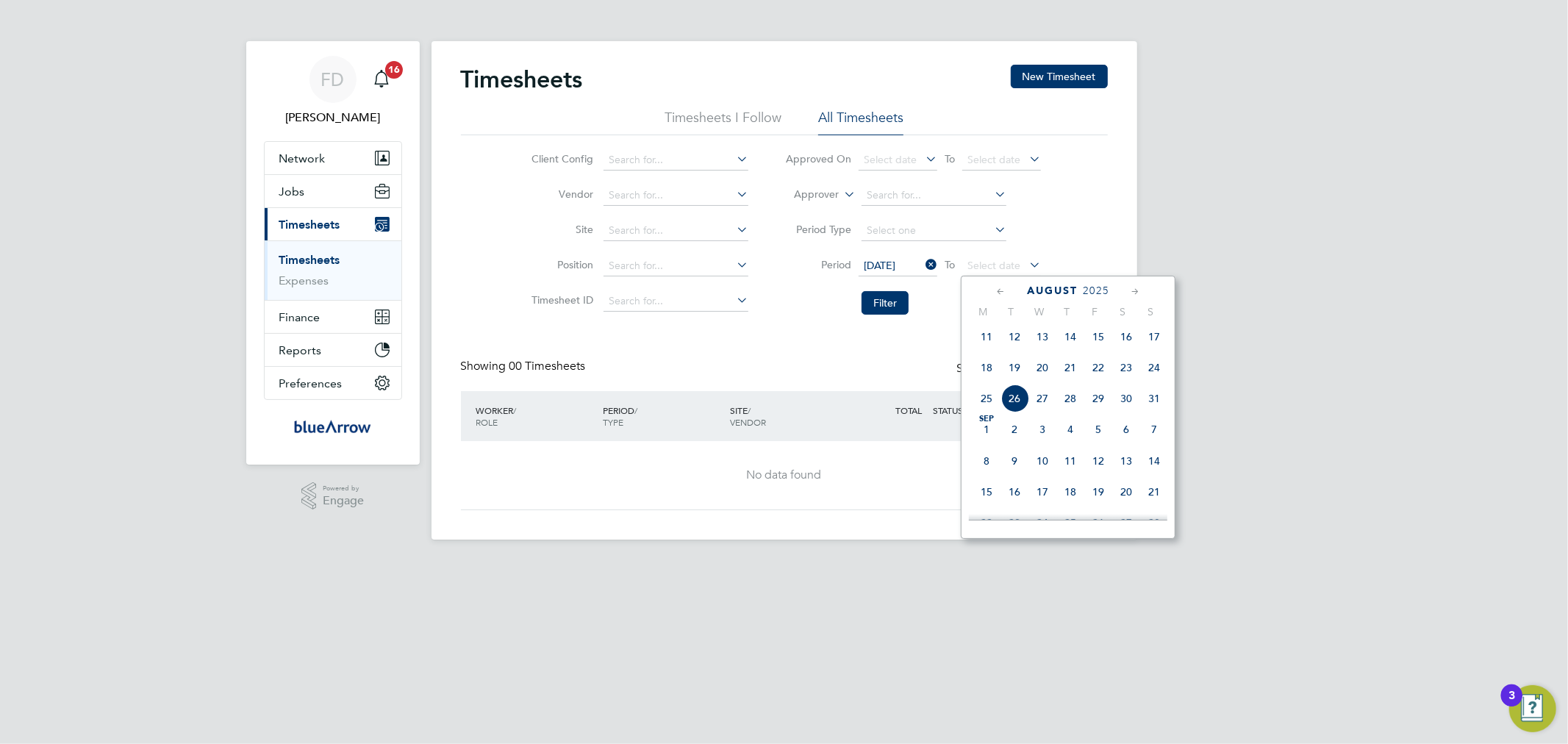
click at [1156, 375] on span "24" at bounding box center [1154, 367] width 28 height 28
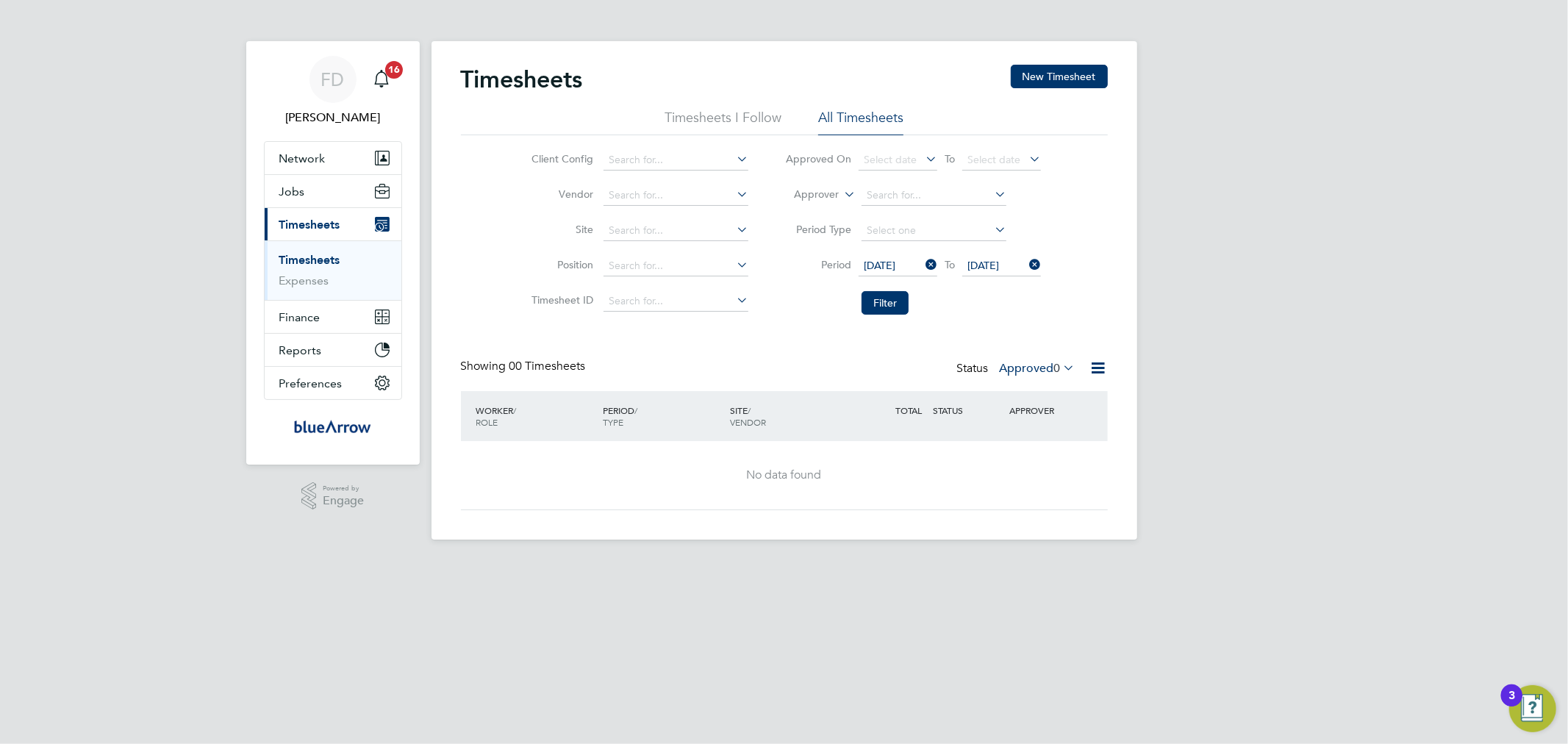
click at [766, 327] on div "Timesheets New Timesheet Timesheets I Follow All Timesheets Client Config Vendo…" at bounding box center [784, 287] width 647 height 446
click at [883, 301] on button "Filter" at bounding box center [884, 303] width 47 height 24
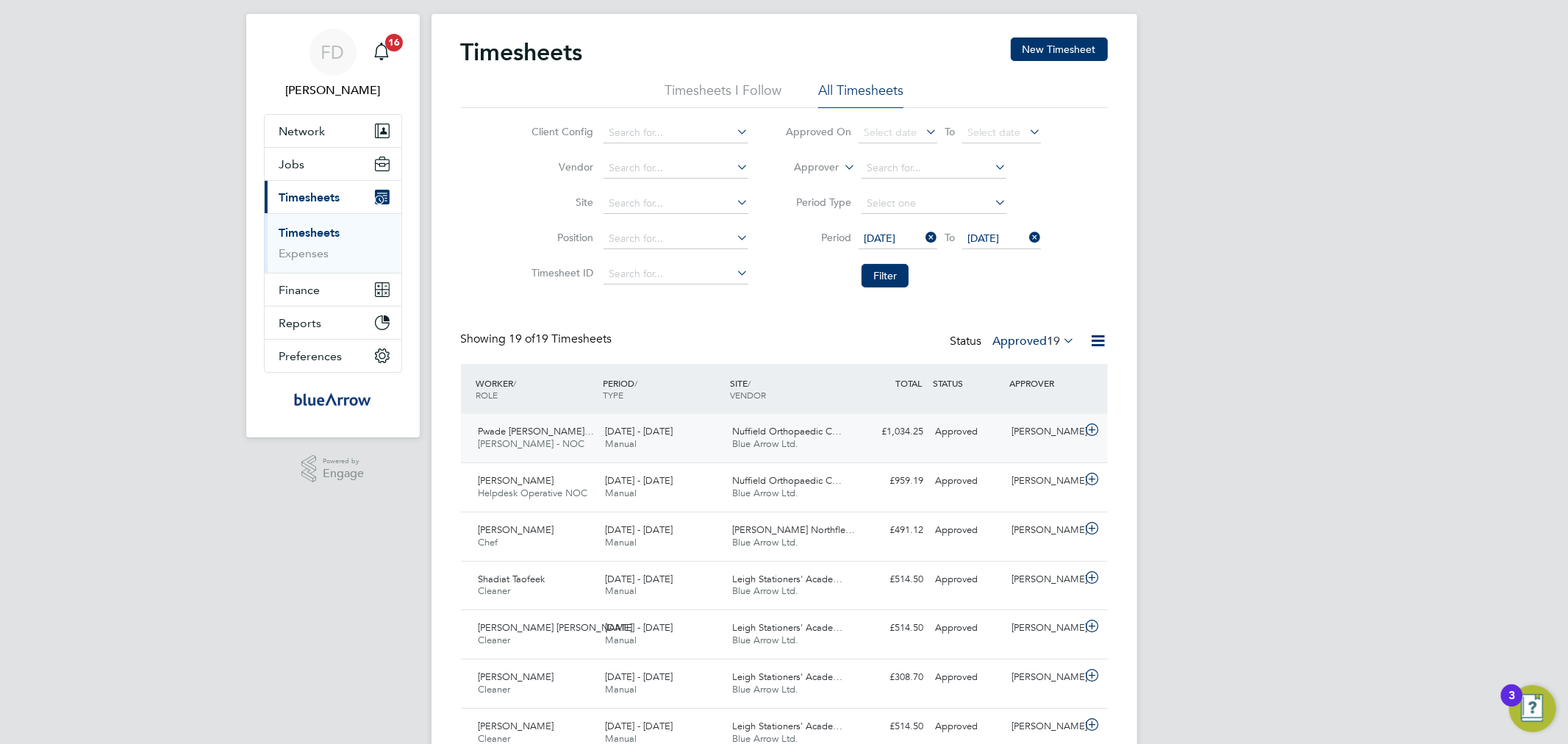
click at [701, 435] on div "18 - 24 Aug 2025 Manual" at bounding box center [662, 438] width 127 height 37
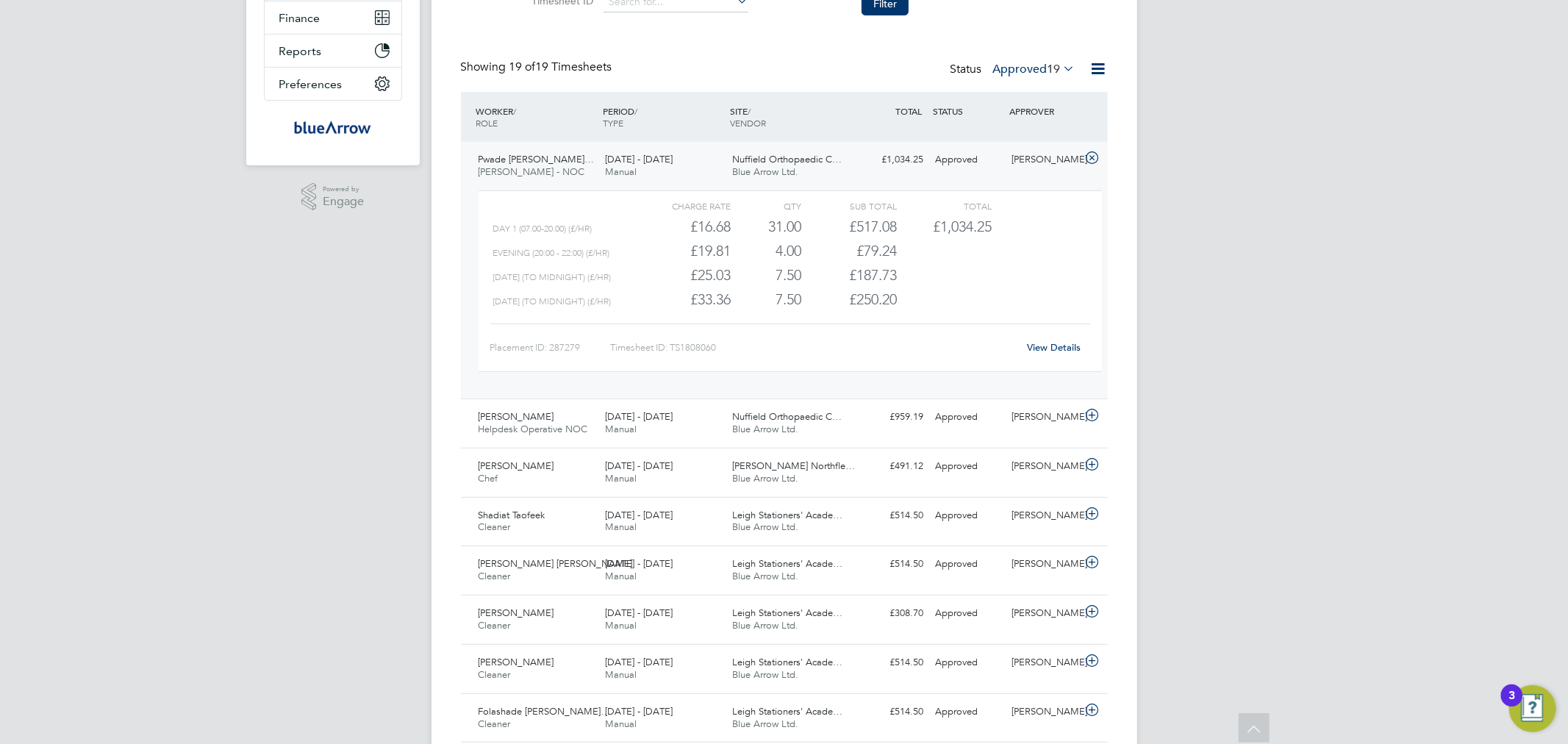
click at [1038, 343] on link "View Details" at bounding box center [1054, 347] width 53 height 13
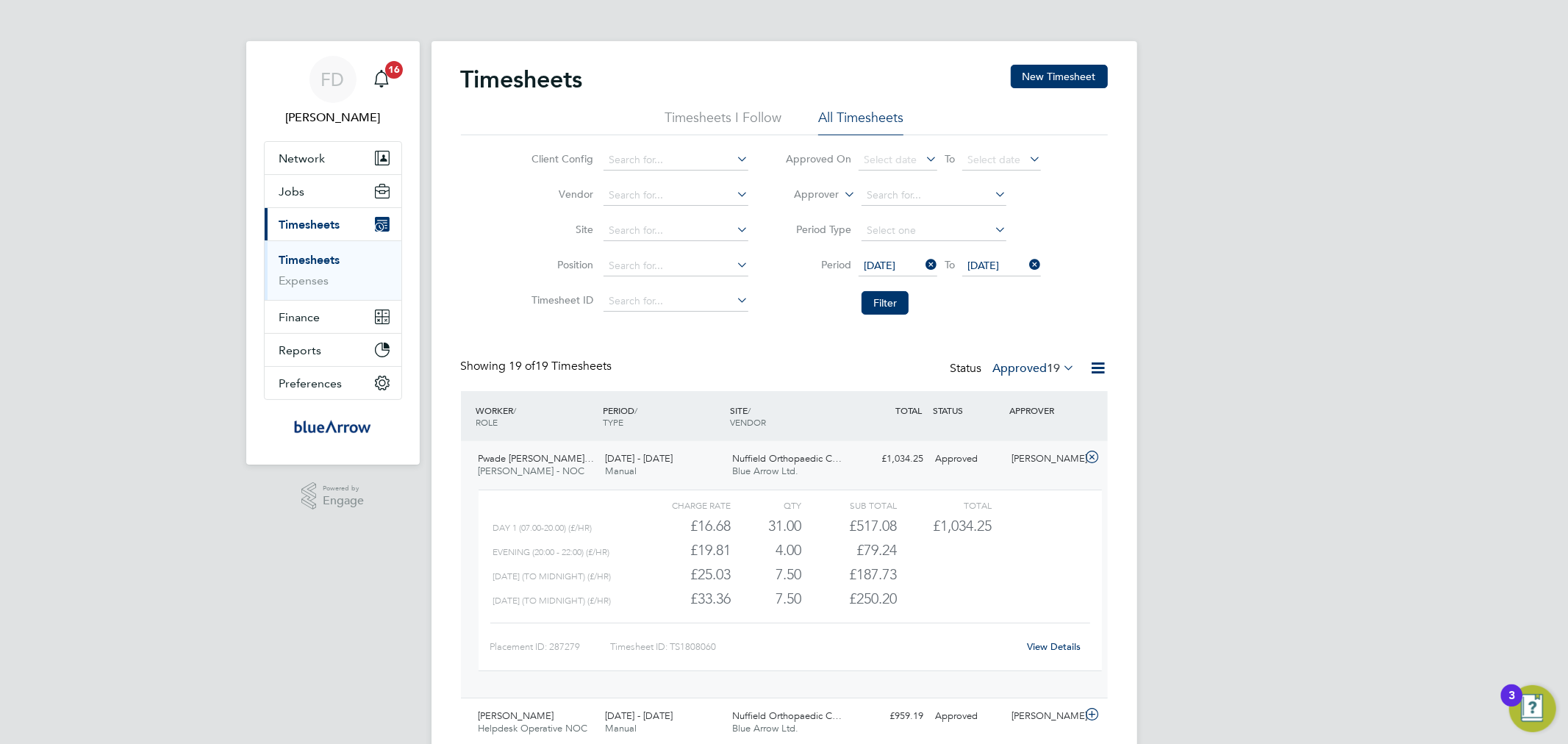
click at [1103, 369] on icon at bounding box center [1099, 367] width 18 height 18
click at [1004, 431] on li "Download Timesheets Report" at bounding box center [1006, 431] width 194 height 20
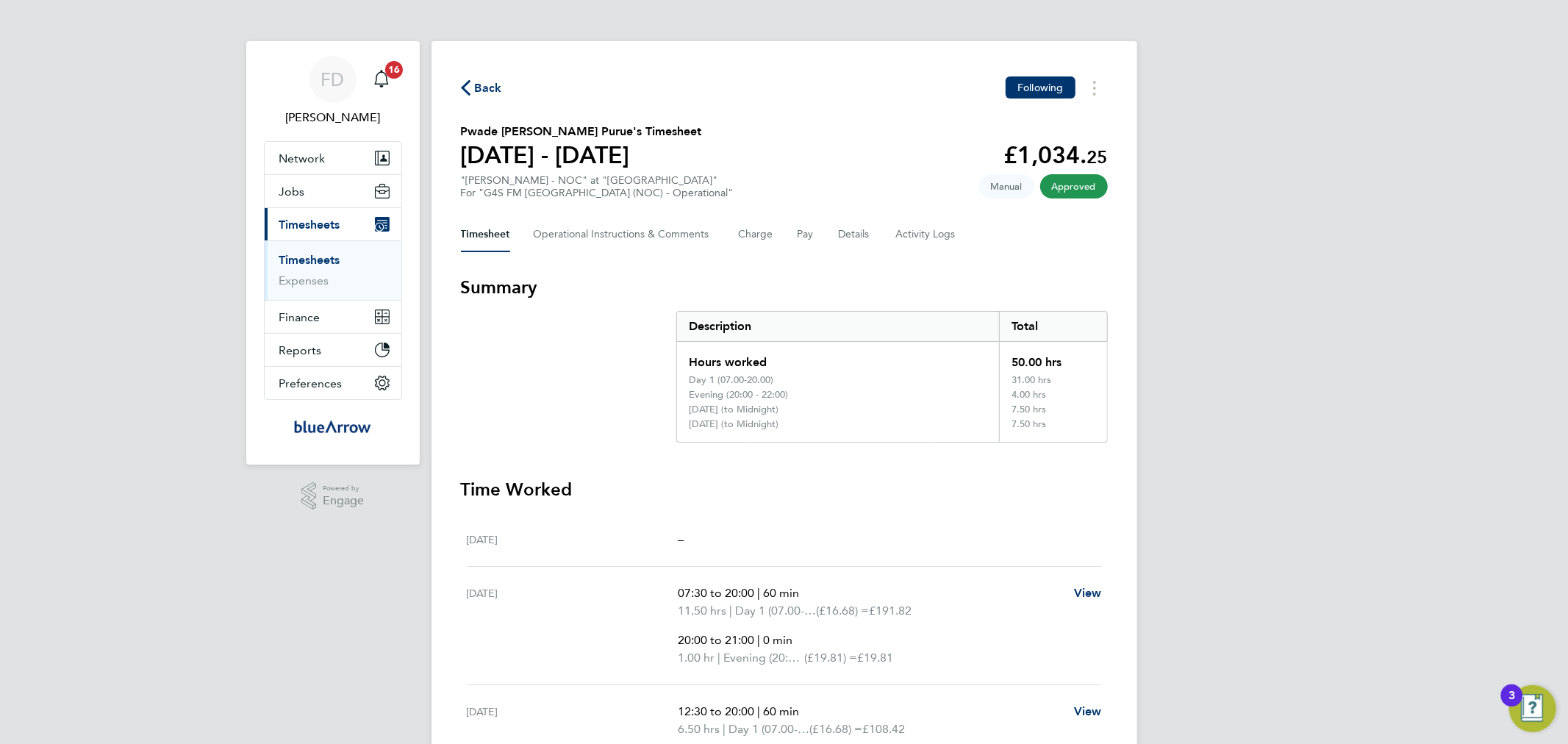
click at [481, 85] on span "Back" at bounding box center [489, 87] width 28 height 17
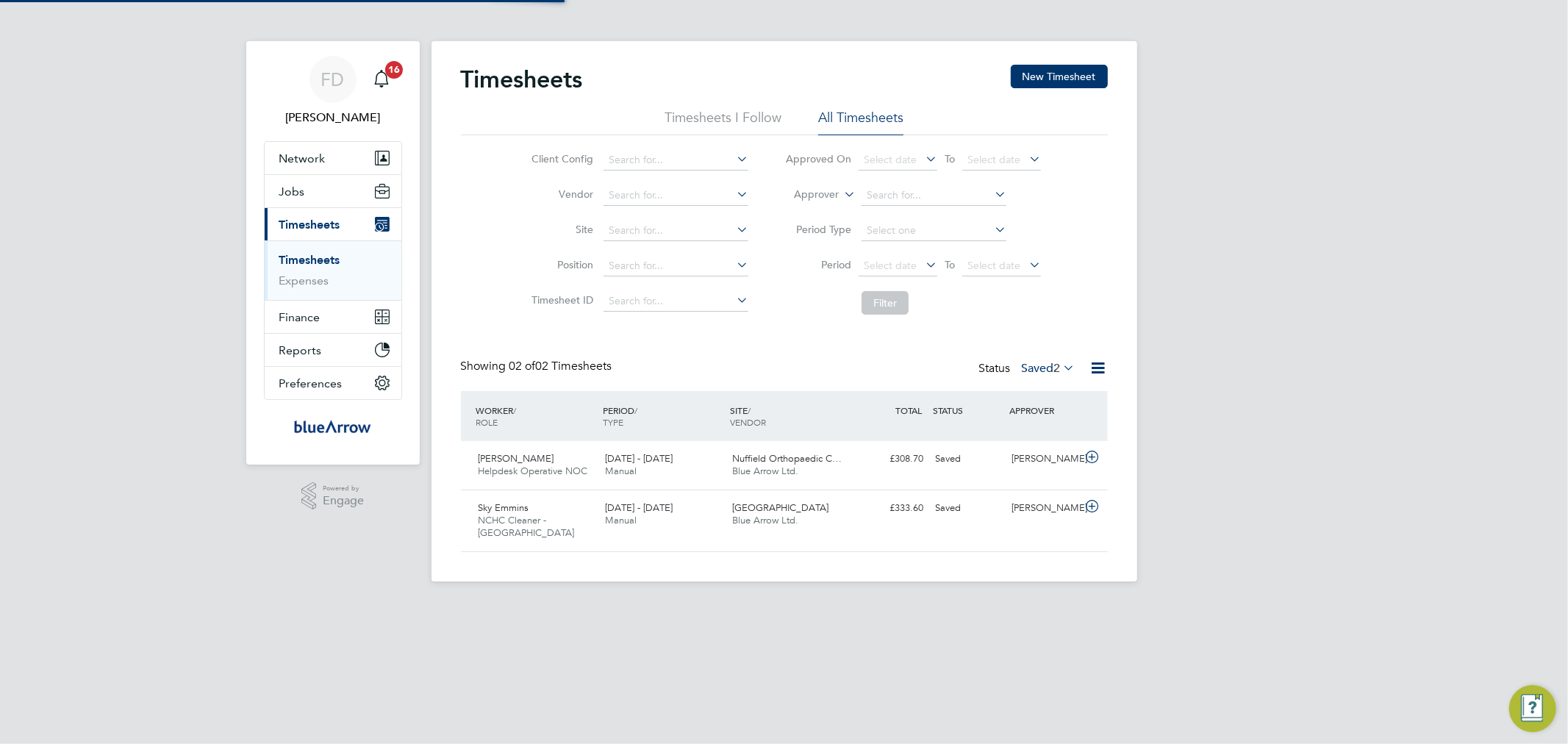
scroll to position [37, 128]
click at [1044, 364] on label "Saved 2" at bounding box center [1048, 368] width 53 height 15
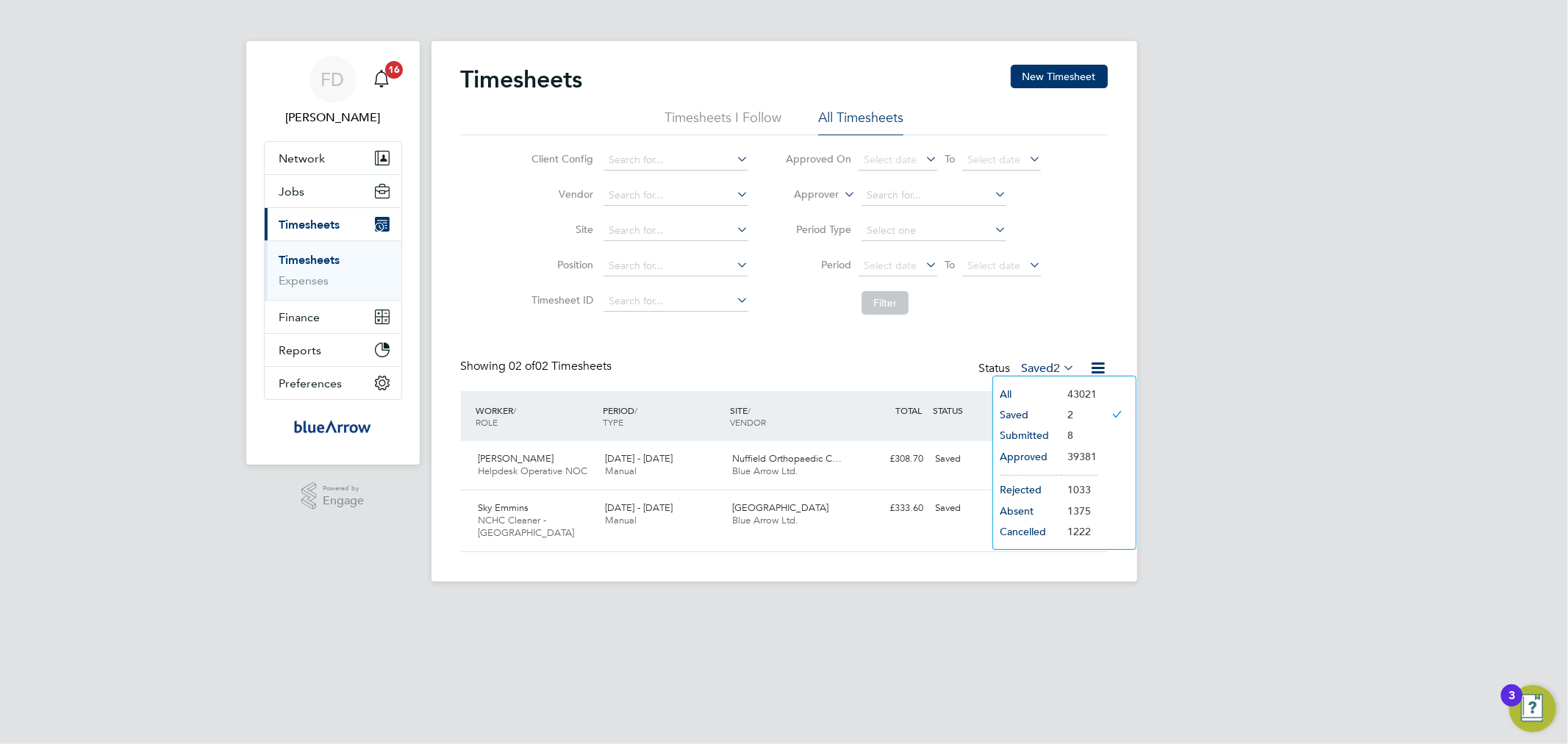
click at [1032, 459] on li "Approved" at bounding box center [1026, 456] width 67 height 20
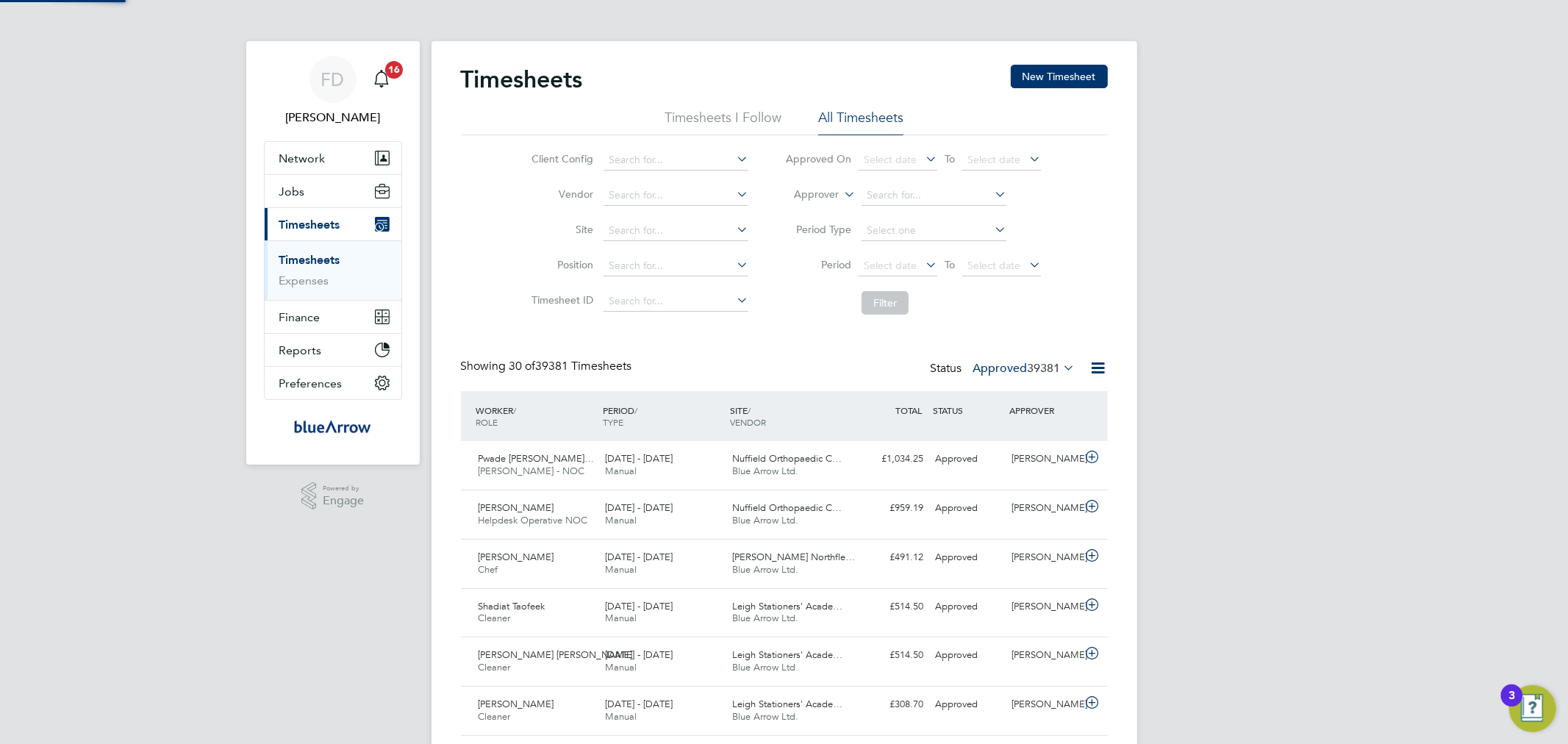
scroll to position [0, 0]
click at [898, 257] on span "Select date" at bounding box center [897, 267] width 78 height 20
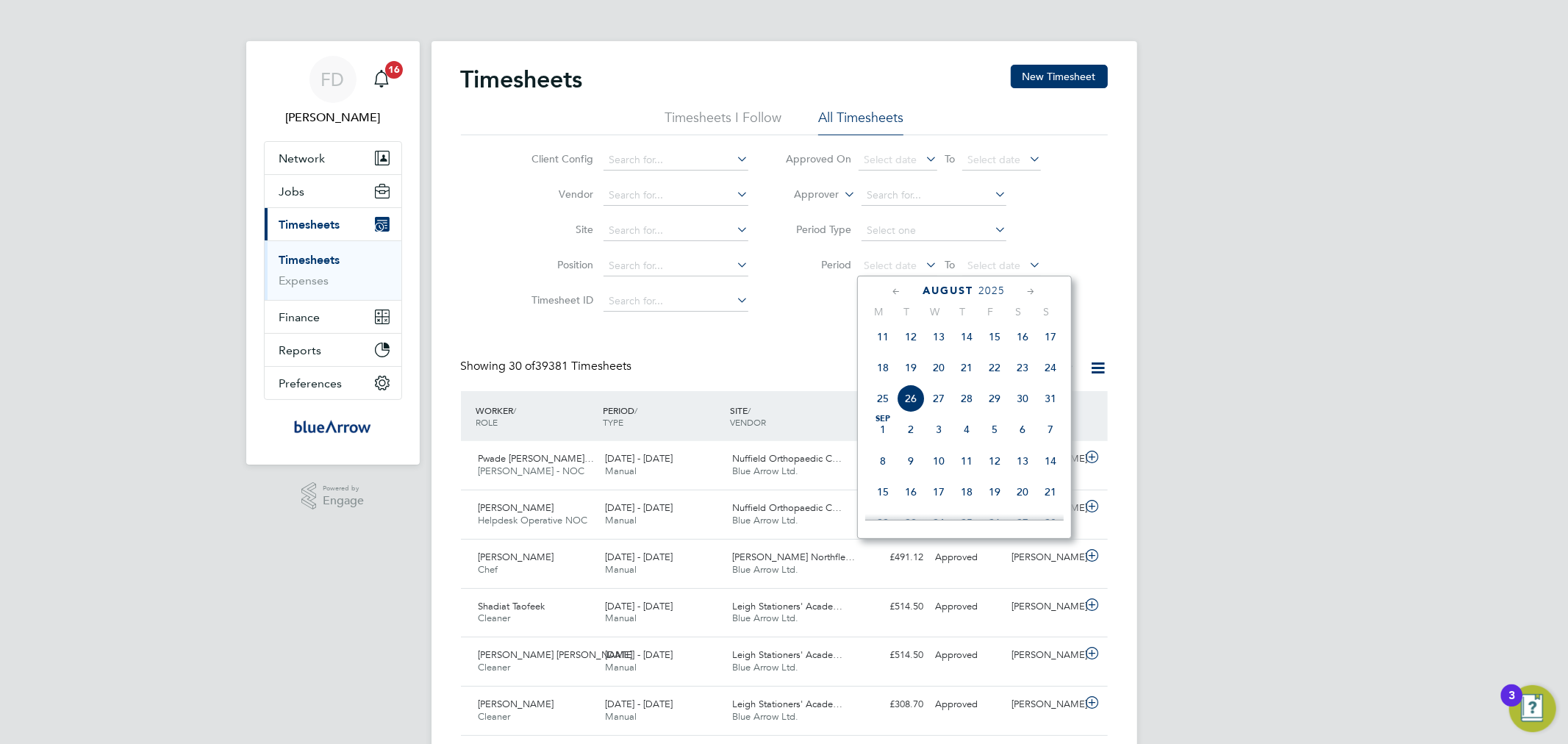
click at [881, 373] on span "18" at bounding box center [883, 367] width 28 height 28
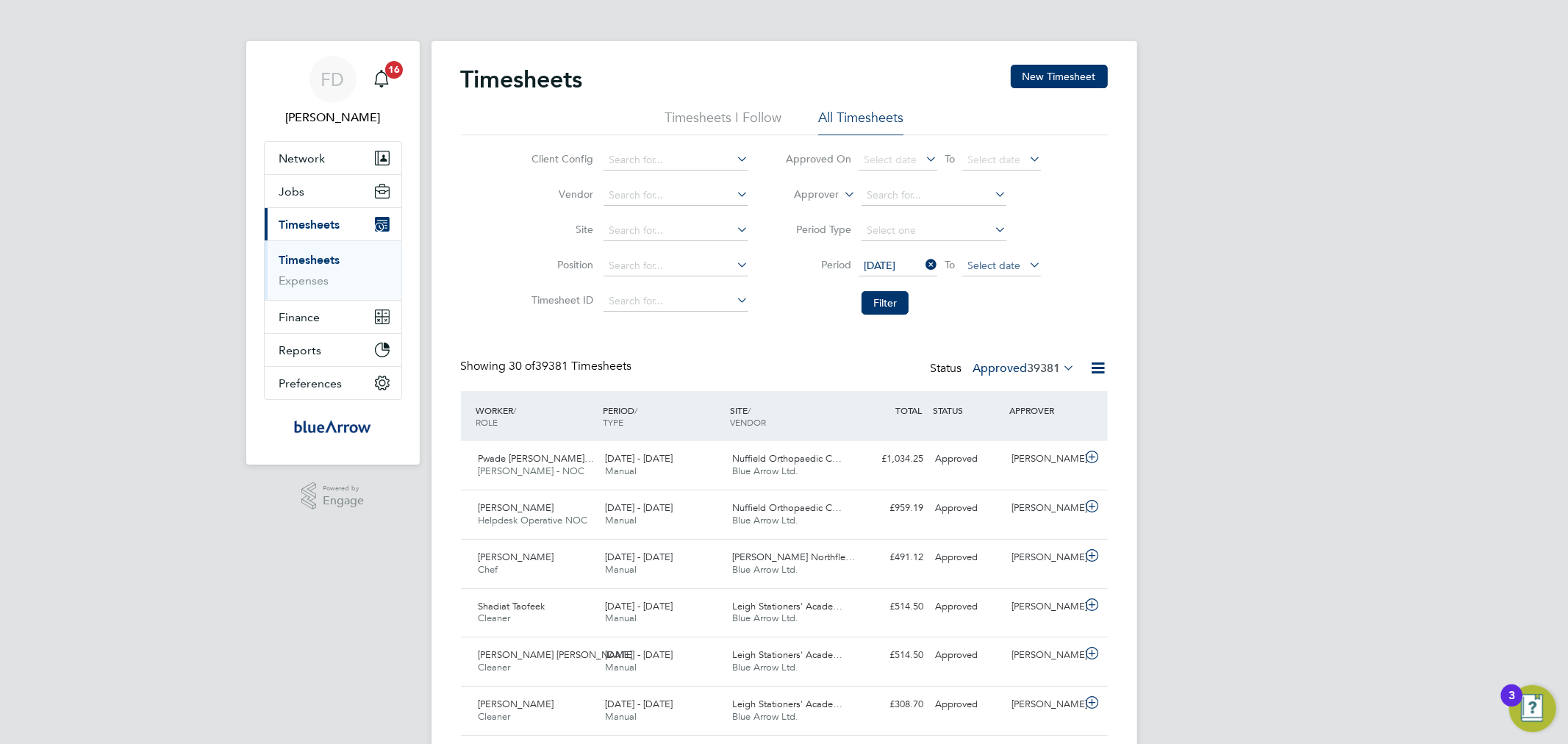
click at [1000, 259] on span "Select date" at bounding box center [993, 265] width 53 height 13
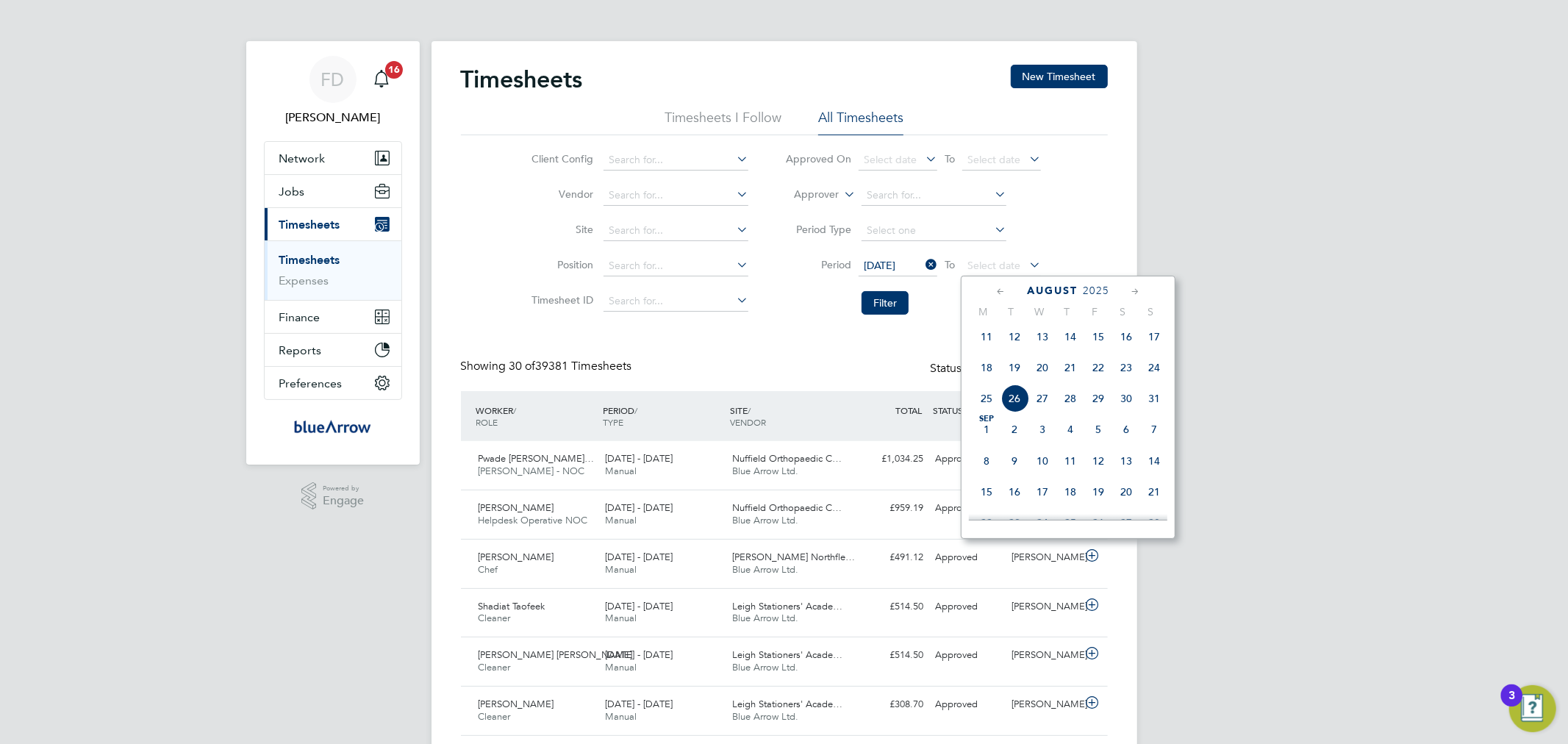
drag, startPoint x: 1158, startPoint y: 372, endPoint x: 1122, endPoint y: 384, distance: 37.9
click at [1158, 371] on span "24" at bounding box center [1154, 367] width 28 height 28
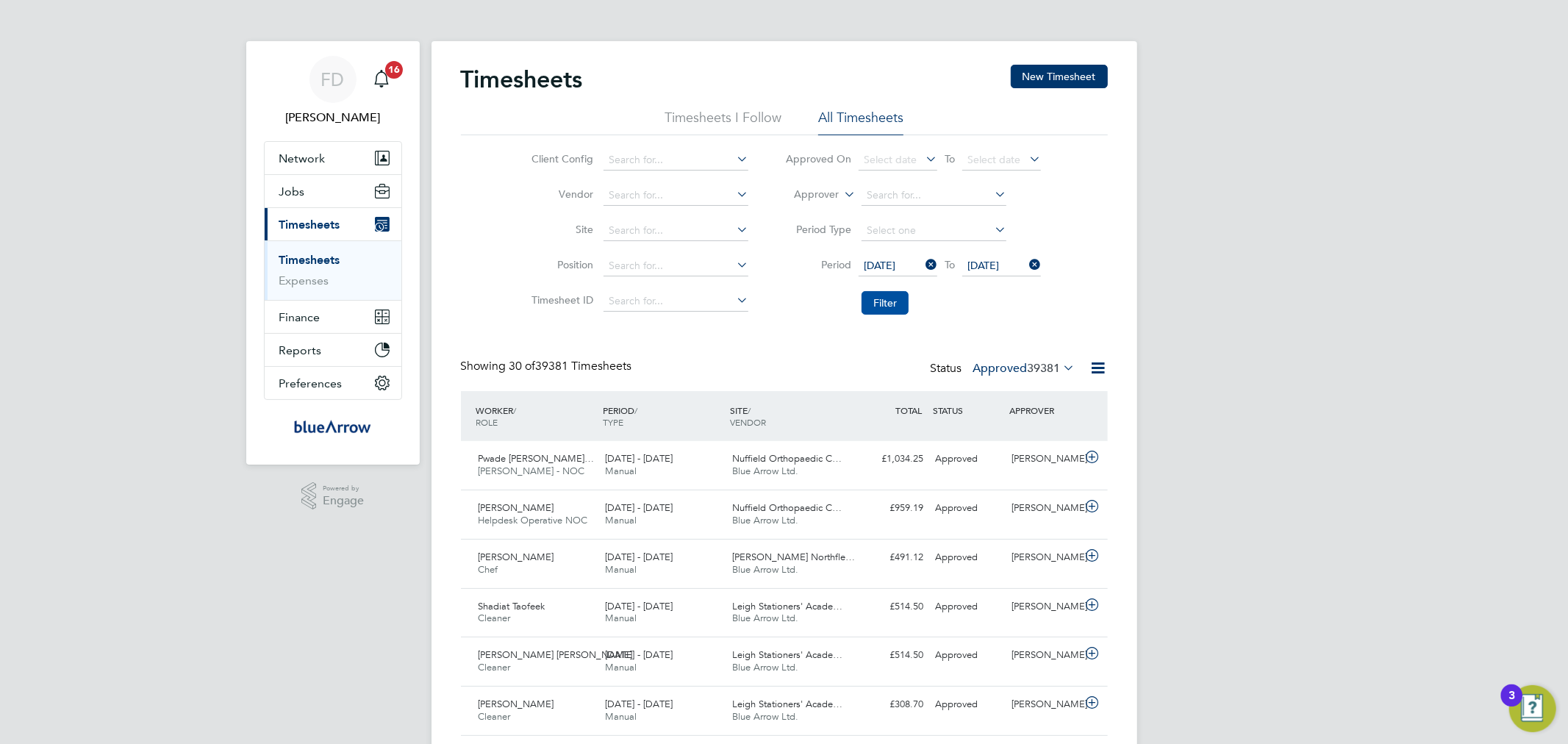
click at [873, 308] on button "Filter" at bounding box center [884, 303] width 47 height 24
